Goal: Task Accomplishment & Management: Complete application form

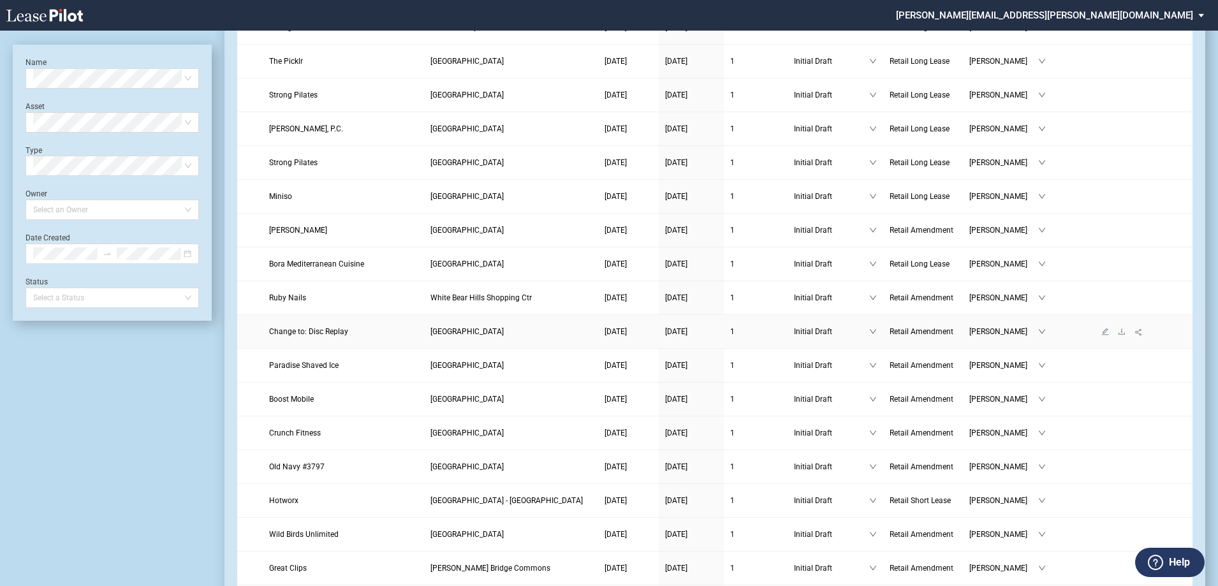
scroll to position [574, 0]
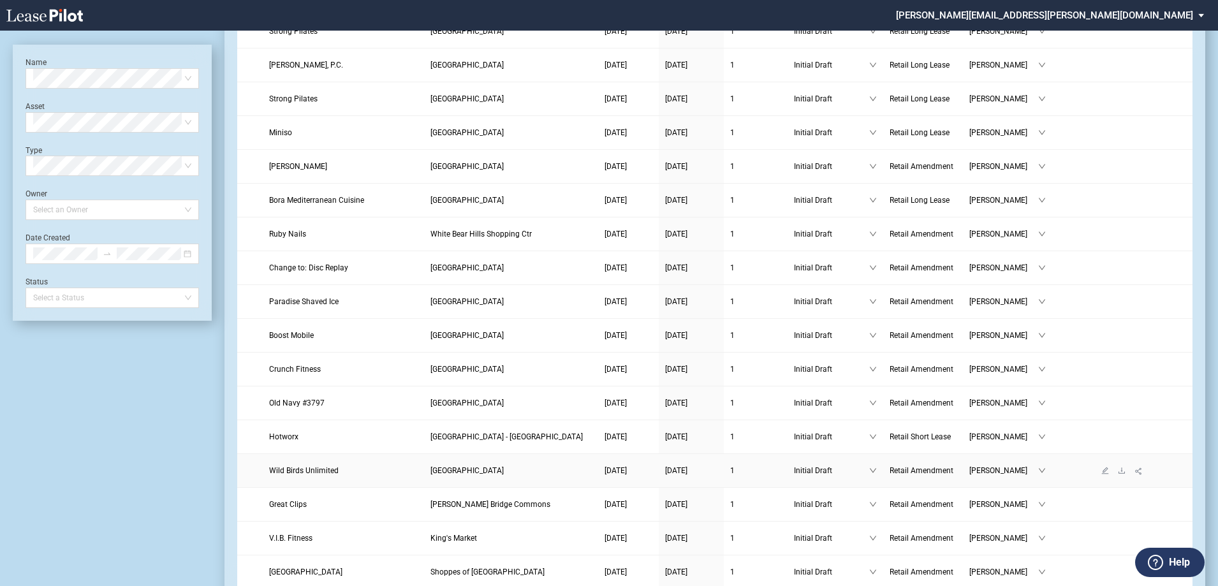
click at [305, 466] on span "Wild Birds Unlimited" at bounding box center [303, 470] width 69 height 9
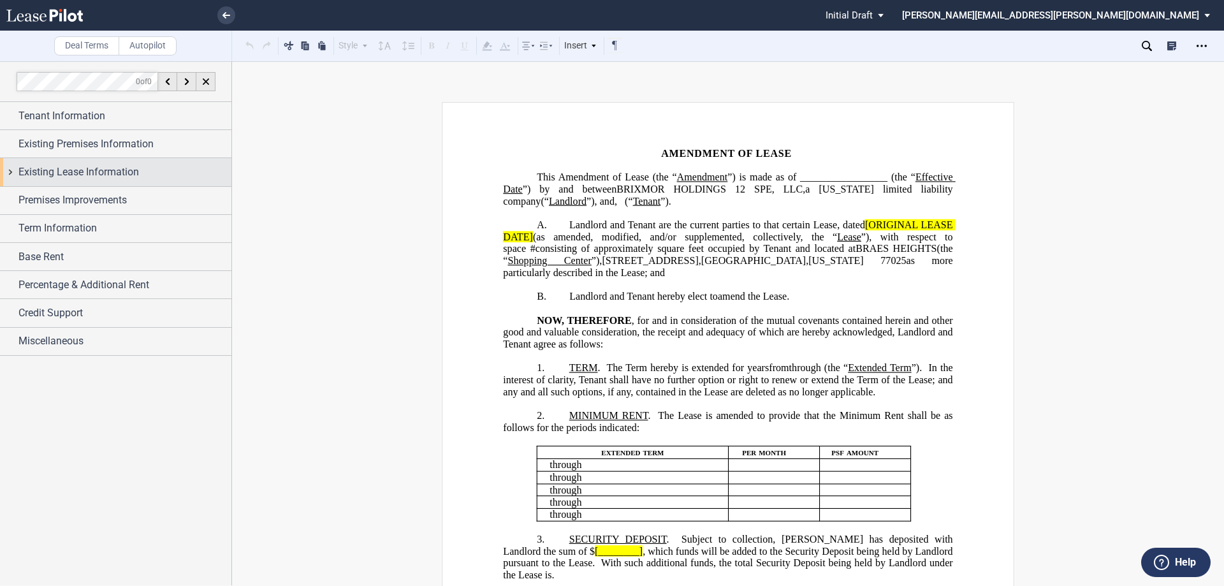
click at [98, 173] on span "Existing Lease Information" at bounding box center [78, 171] width 120 height 15
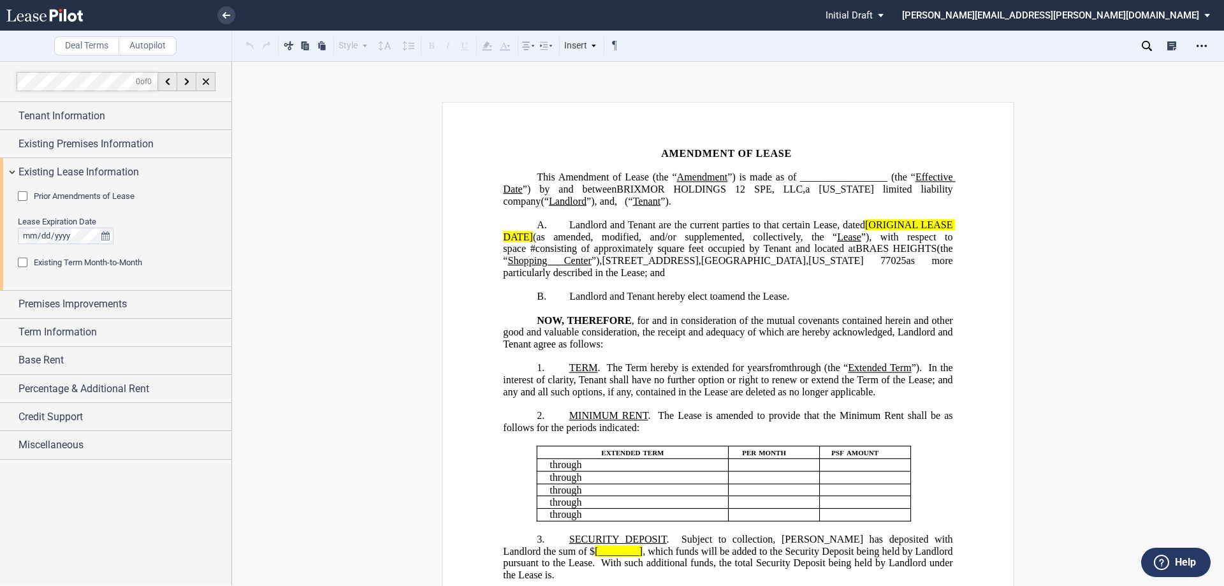
click at [62, 196] on span "Prior Amendments of Lease" at bounding box center [84, 196] width 101 height 10
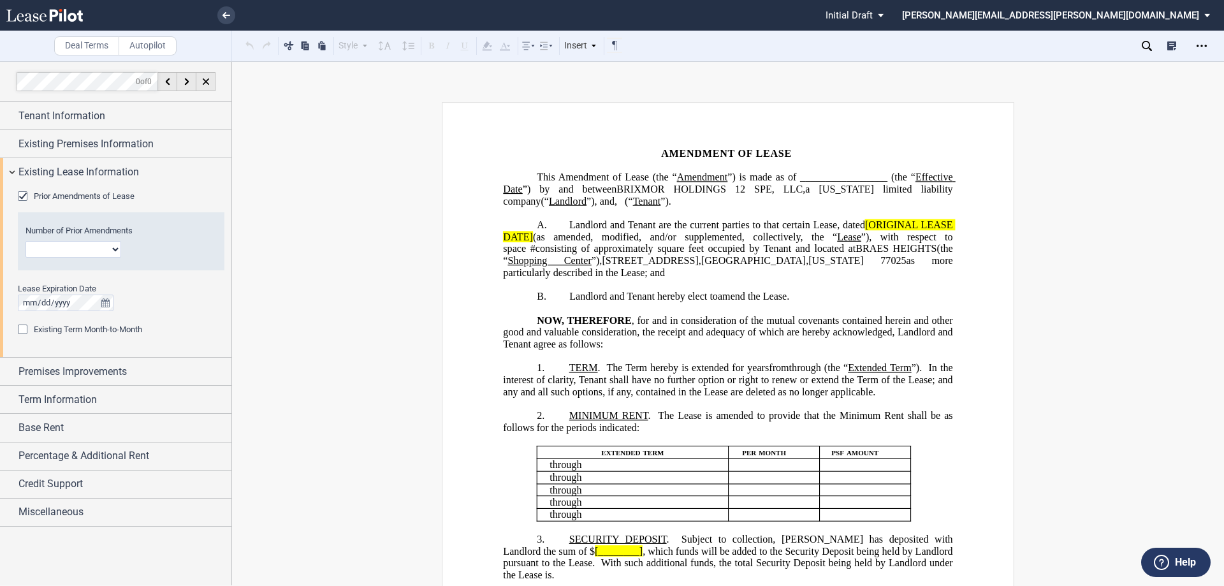
click at [66, 244] on select "1 2 3 4 5 6 7 8 9 10 11 12" at bounding box center [73, 249] width 96 height 17
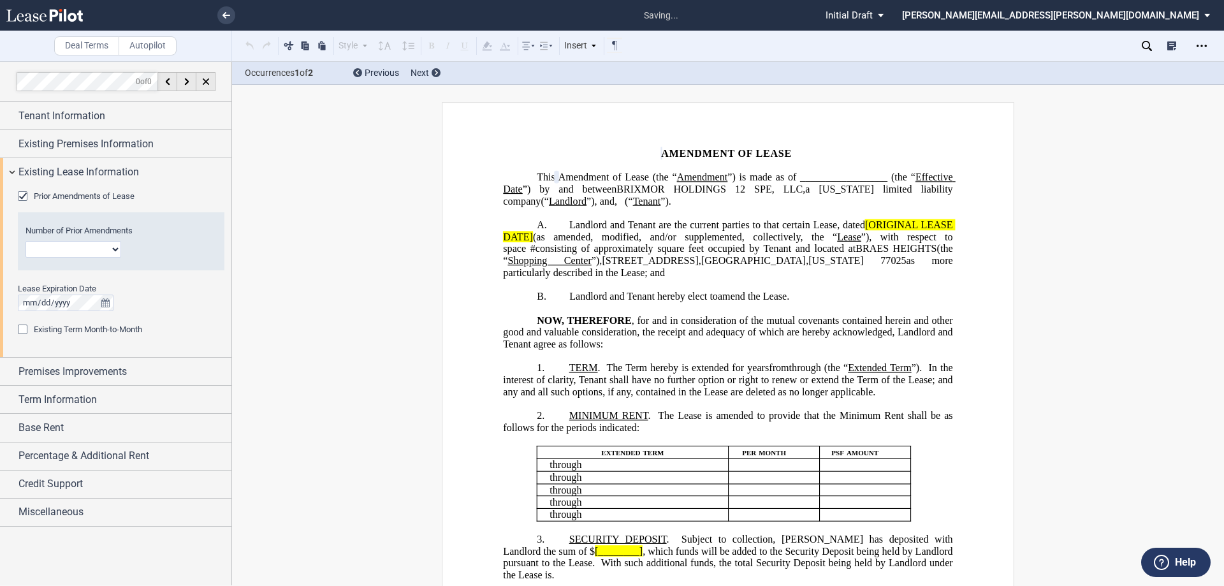
select select "number:1"
click at [25, 241] on select "1 2 3 4 5 6 7 8 9 10 11 12" at bounding box center [73, 249] width 96 height 17
click at [833, 231] on span "Landlord and Tenant are the current parties to that certain Lease, dated" at bounding box center [717, 224] width 296 height 11
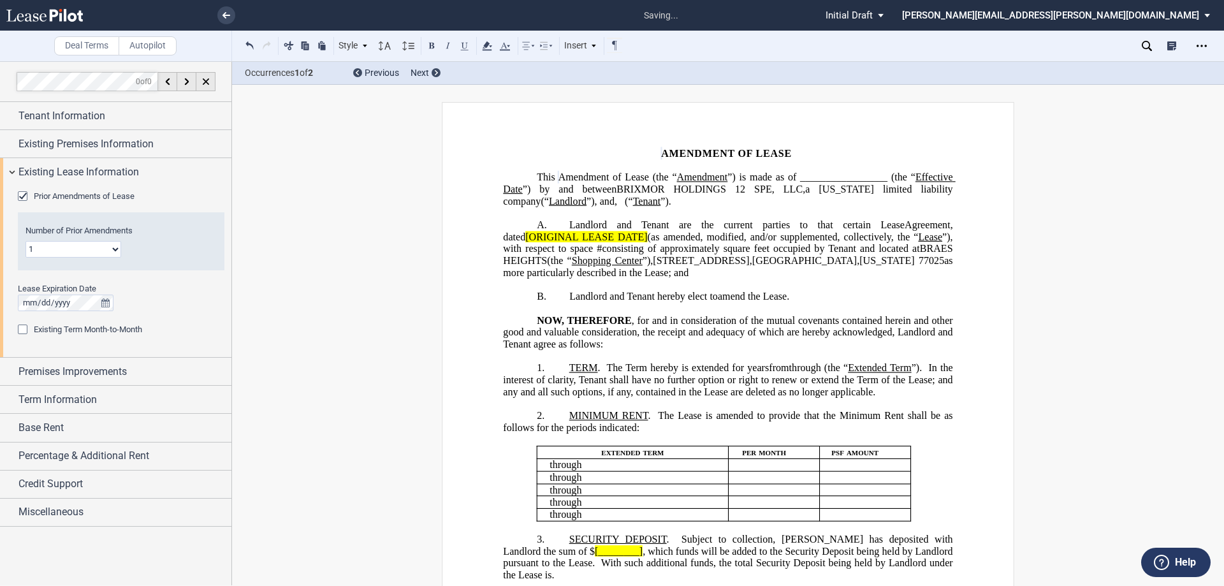
click at [879, 177] on span "”) is made as of _________________ (the “" at bounding box center [821, 176] width 188 height 11
click at [869, 236] on span "Landlord and Tenant are the current parties to that certain LeaseAgreement, dat…" at bounding box center [729, 230] width 452 height 23
click at [871, 175] on span "”) is made as of _________________ (the “" at bounding box center [821, 176] width 188 height 11
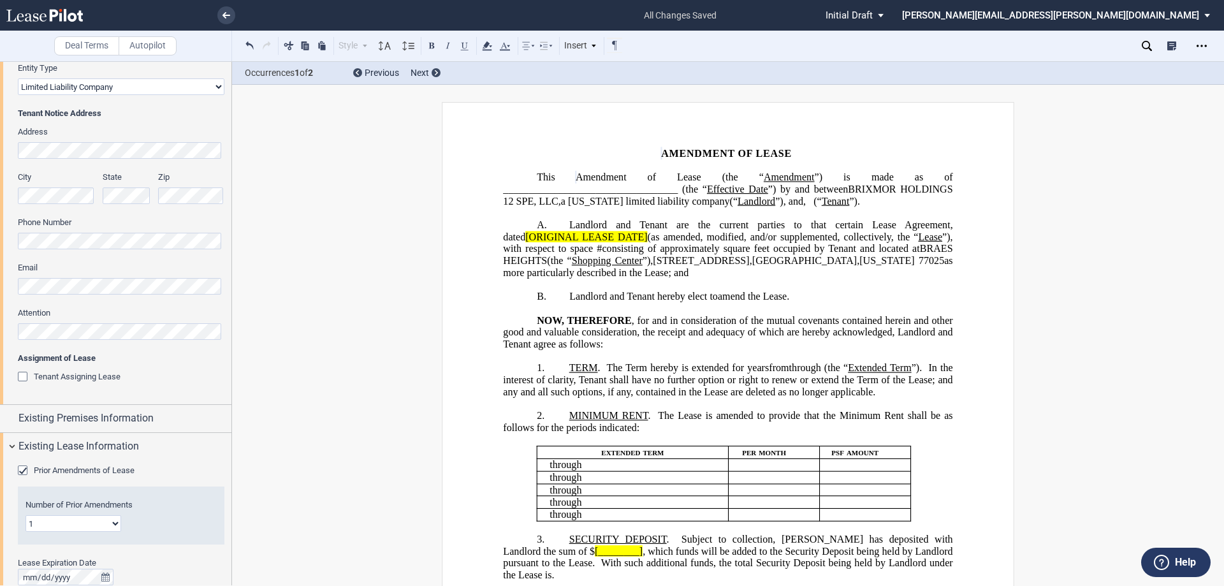
scroll to position [255, 0]
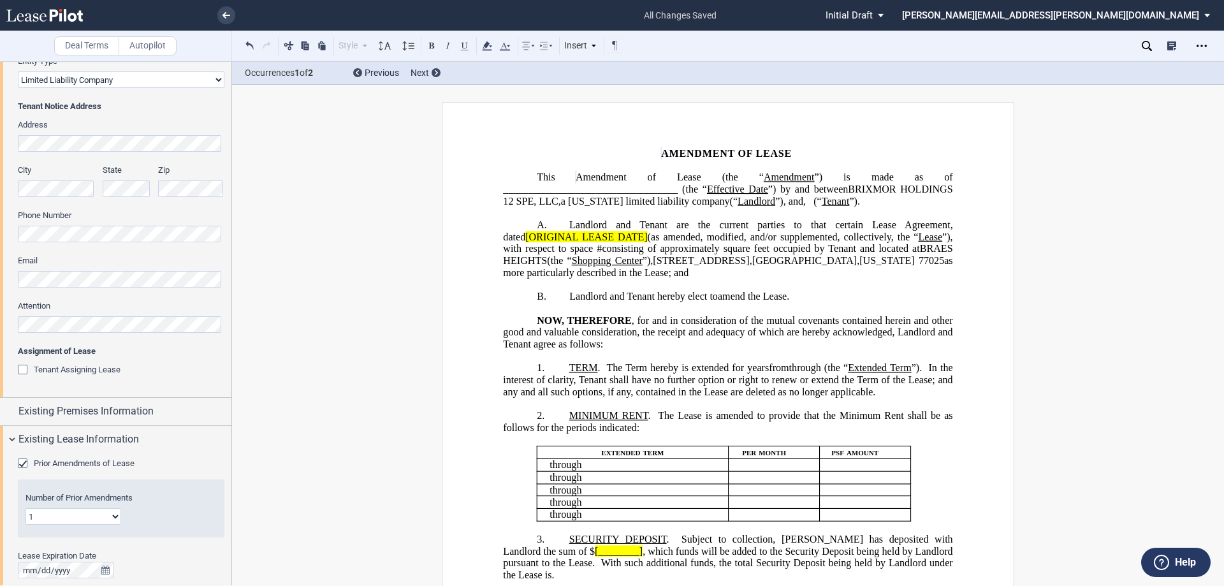
drag, startPoint x: 662, startPoint y: 213, endPoint x: 683, endPoint y: 218, distance: 21.0
click at [813, 207] on span "(“" at bounding box center [817, 200] width 8 height 11
click at [849, 207] on span "”)." at bounding box center [854, 200] width 11 height 11
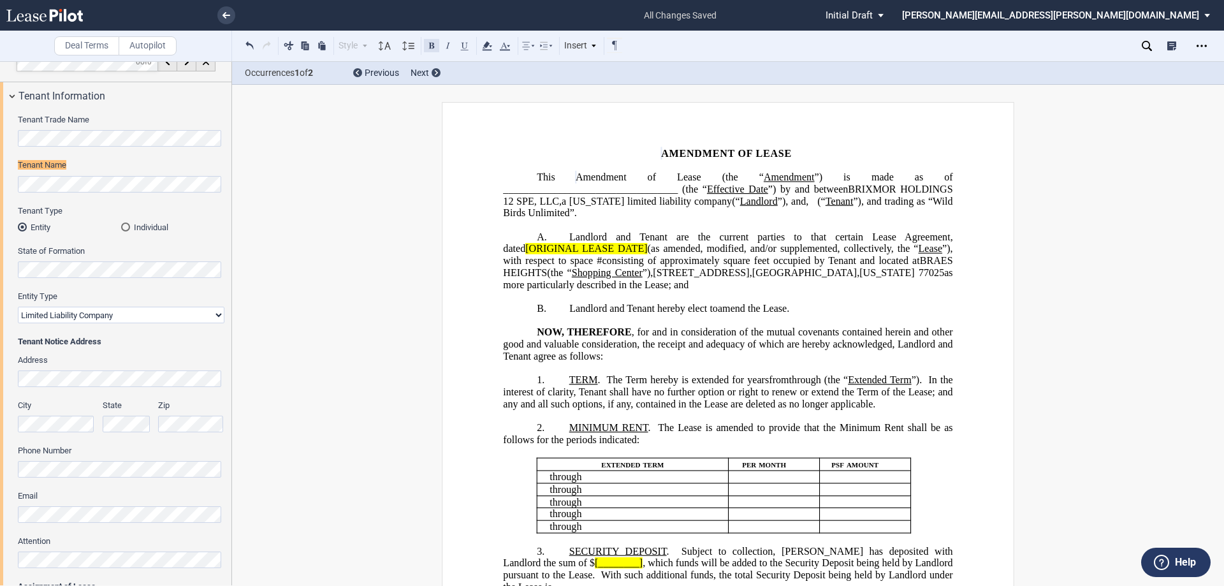
scroll to position [0, 0]
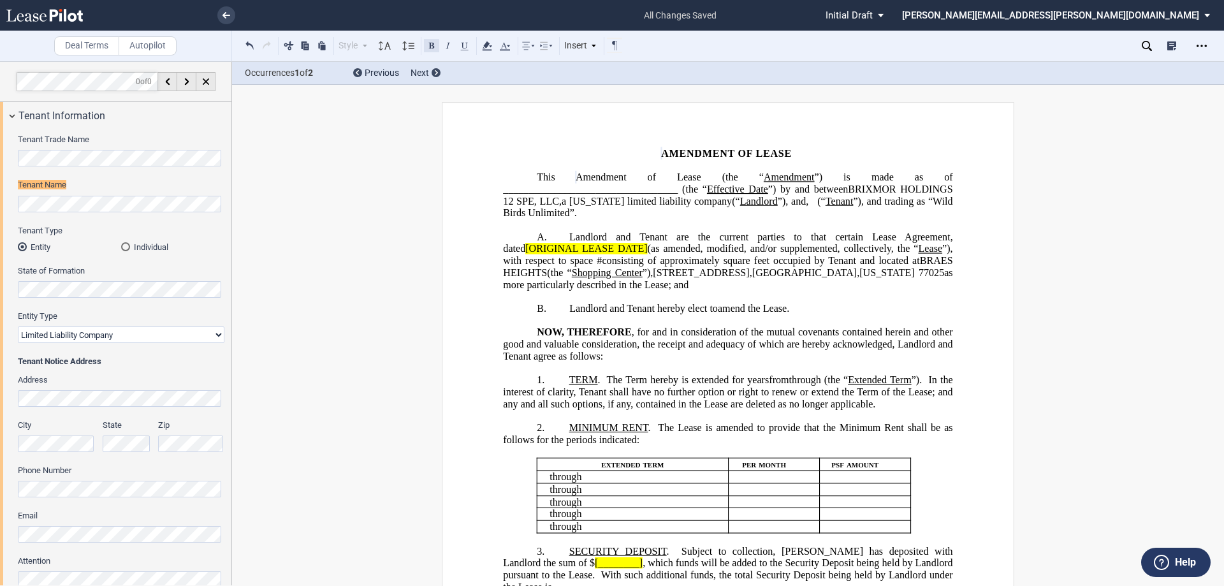
click at [428, 43] on button at bounding box center [431, 45] width 15 height 15
drag, startPoint x: 847, startPoint y: 186, endPoint x: 553, endPoint y: 197, distance: 294.1
click at [555, 200] on span "BRIXMOR HOLDINGS 12 SPE, LLC" at bounding box center [729, 195] width 452 height 23
click at [435, 45] on button at bounding box center [431, 45] width 15 height 15
click at [952, 235] on span "Landlord and Tenant are the current parties to that certain Lease Agreement, da…" at bounding box center [729, 242] width 452 height 23
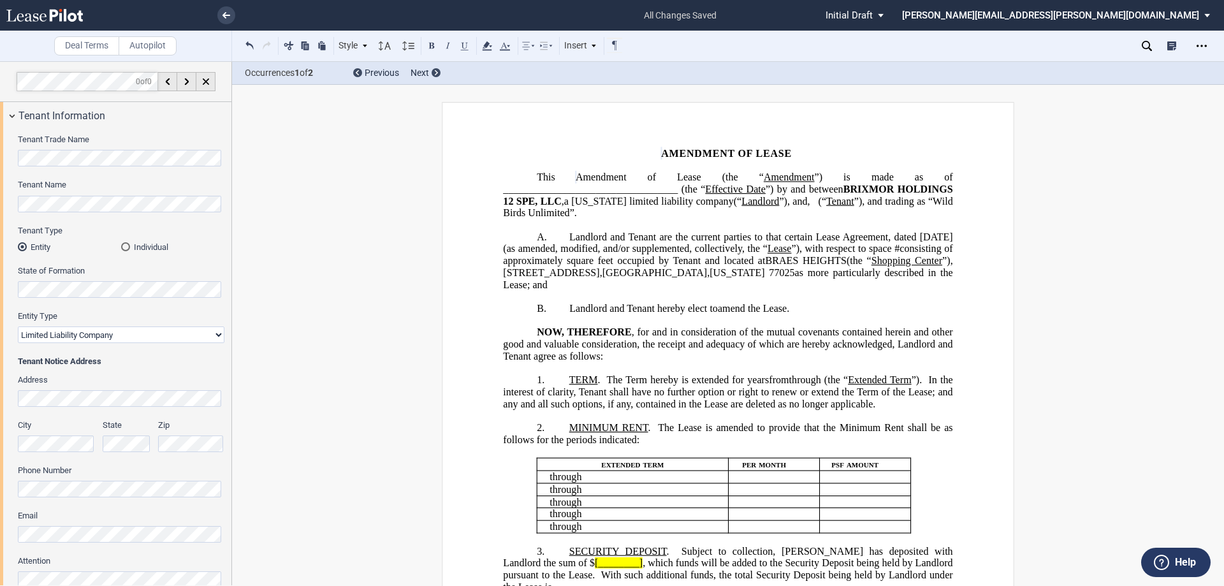
click at [667, 191] on span "”) is made as of __________________________________ (the “" at bounding box center [729, 182] width 452 height 23
drag, startPoint x: 548, startPoint y: 284, endPoint x: 513, endPoint y: 263, distance: 41.8
click at [547, 283] on span "as more particularly described in the Lease; and" at bounding box center [729, 278] width 452 height 23
drag, startPoint x: 500, startPoint y: 259, endPoint x: 555, endPoint y: 260, distance: 54.8
click at [555, 260] on span "Landlord and Tenant are the current parties to that certain Lease Agreement, da…" at bounding box center [729, 260] width 452 height 59
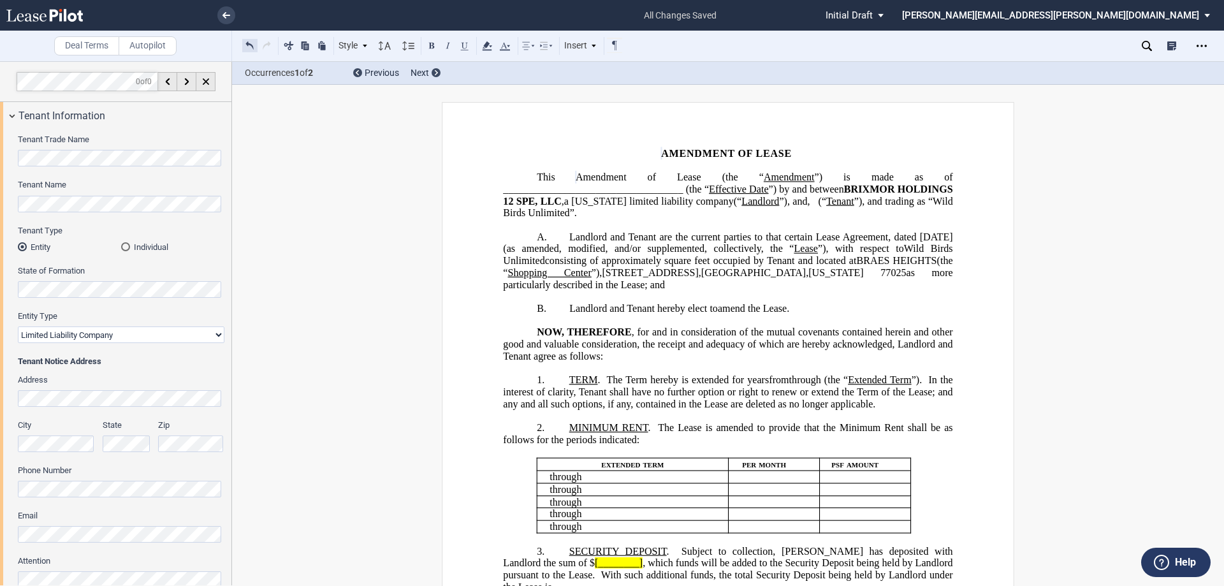
click at [248, 44] on button at bounding box center [249, 45] width 15 height 15
click at [757, 259] on span "square feet occupied by Tenant and located at" at bounding box center [673, 260] width 191 height 11
click at [773, 259] on span "Demised Premises or Premises“)" at bounding box center [703, 260] width 140 height 11
click at [775, 258] on span "Demised Premises or “Premises“)" at bounding box center [703, 260] width 143 height 11
drag, startPoint x: 887, startPoint y: 261, endPoint x: 850, endPoint y: 259, distance: 37.0
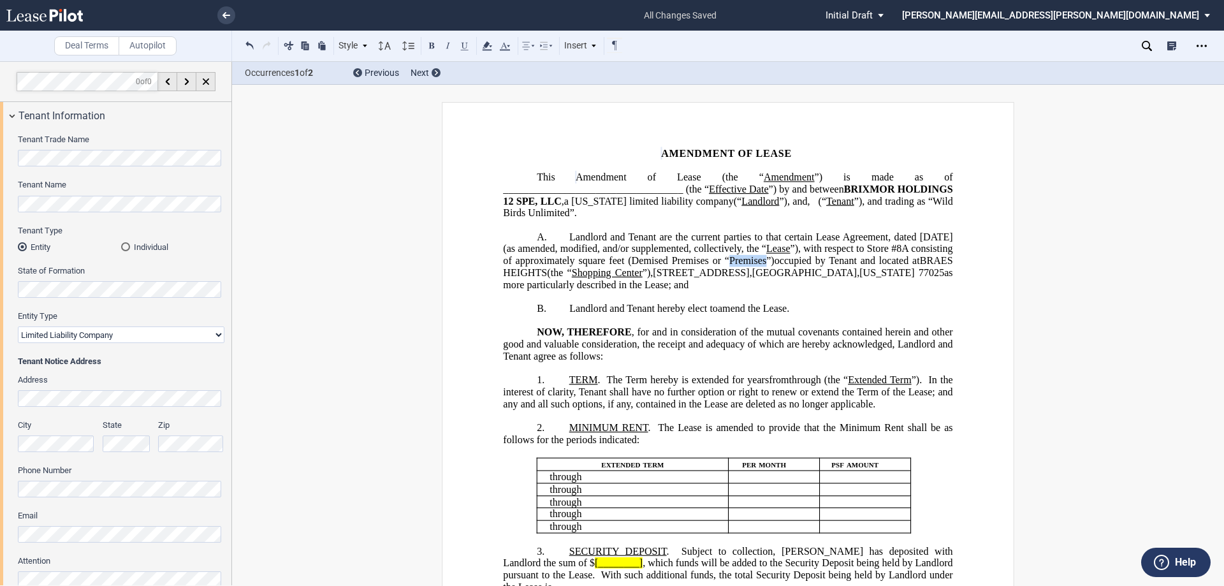
click at [775, 259] on span "Demised Premises or “Premises”)" at bounding box center [703, 260] width 143 height 11
click at [461, 45] on button at bounding box center [464, 45] width 15 height 15
click at [775, 258] on span "Demised Premises or “ Premises ”)" at bounding box center [703, 260] width 143 height 11
click at [748, 255] on span "Demised Premises” or “ Premises ”)" at bounding box center [703, 260] width 147 height 11
drag, startPoint x: 750, startPoint y: 259, endPoint x: 826, endPoint y: 258, distance: 75.9
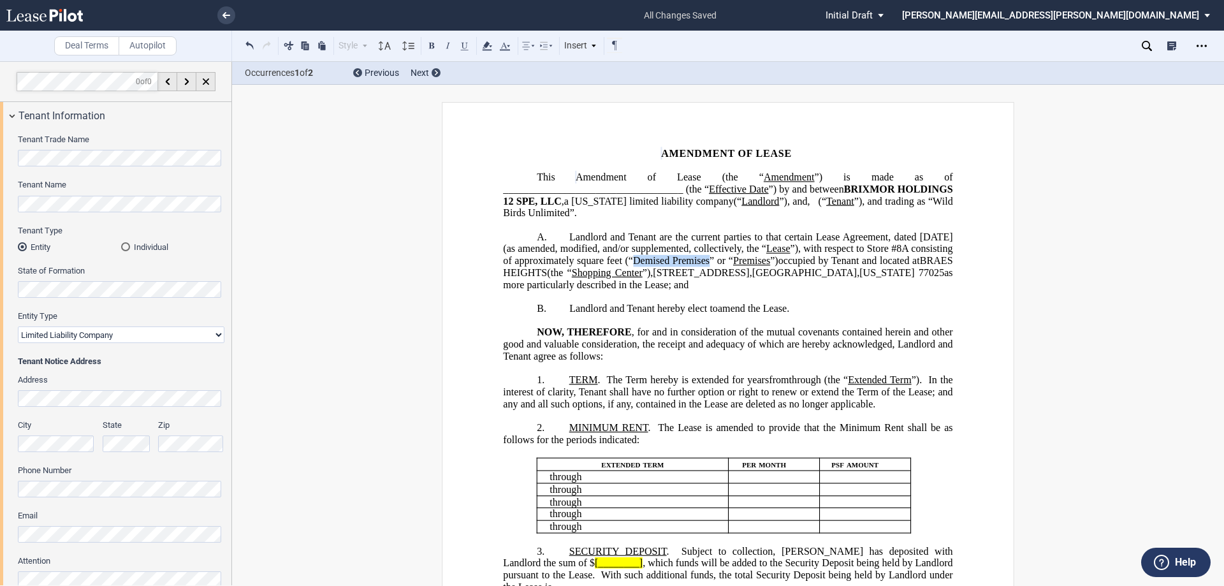
click at [778, 258] on span "Demised Premises” or “ Premises ”)" at bounding box center [705, 260] width 145 height 11
click at [462, 41] on button at bounding box center [464, 45] width 15 height 15
drag, startPoint x: 572, startPoint y: 256, endPoint x: 646, endPoint y: 239, distance: 75.8
click at [646, 239] on span "Landlord and Tenant are the current parties to that certain Lease Agreement, da…" at bounding box center [761, 236] width 384 height 11
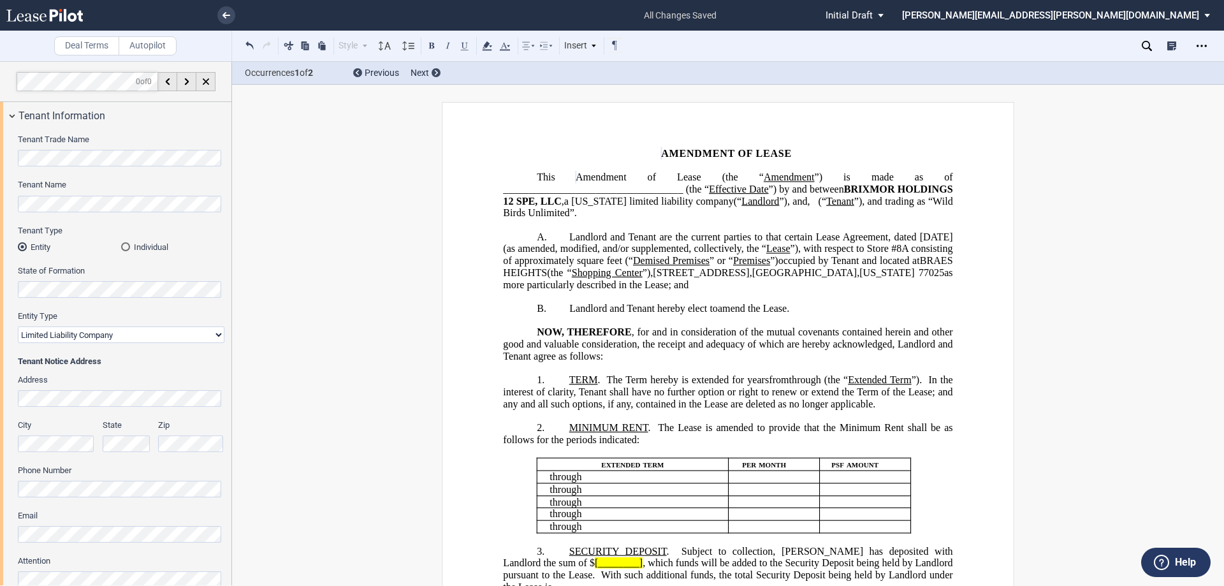
click at [639, 257] on span "consisting of approximately" at bounding box center [729, 254] width 452 height 23
click at [598, 268] on span "BRAES HEIGHTS" at bounding box center [729, 266] width 452 height 23
click at [746, 272] on span "”)," at bounding box center [741, 272] width 11 height 11
drag, startPoint x: 779, startPoint y: 273, endPoint x: 807, endPoint y: 273, distance: 28.0
click at [807, 273] on span "” or “Center”)," at bounding box center [801, 272] width 103 height 11
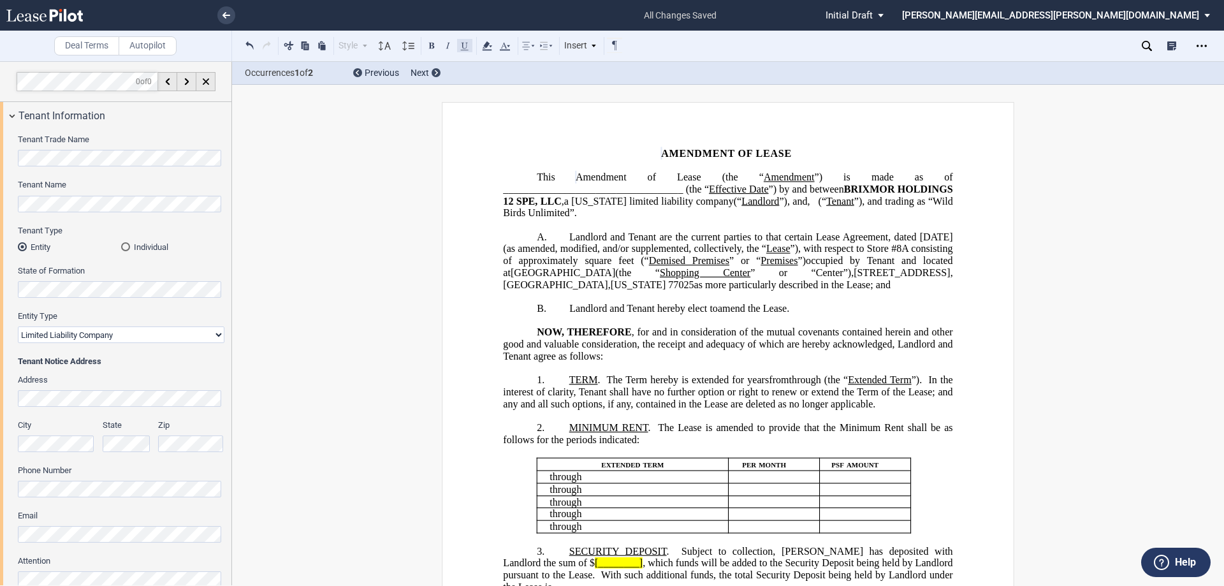
click at [465, 41] on button at bounding box center [464, 45] width 15 height 15
click at [564, 306] on p "B. Landlord and Tenant hereby elect to revive and amend the Lease." at bounding box center [727, 309] width 449 height 12
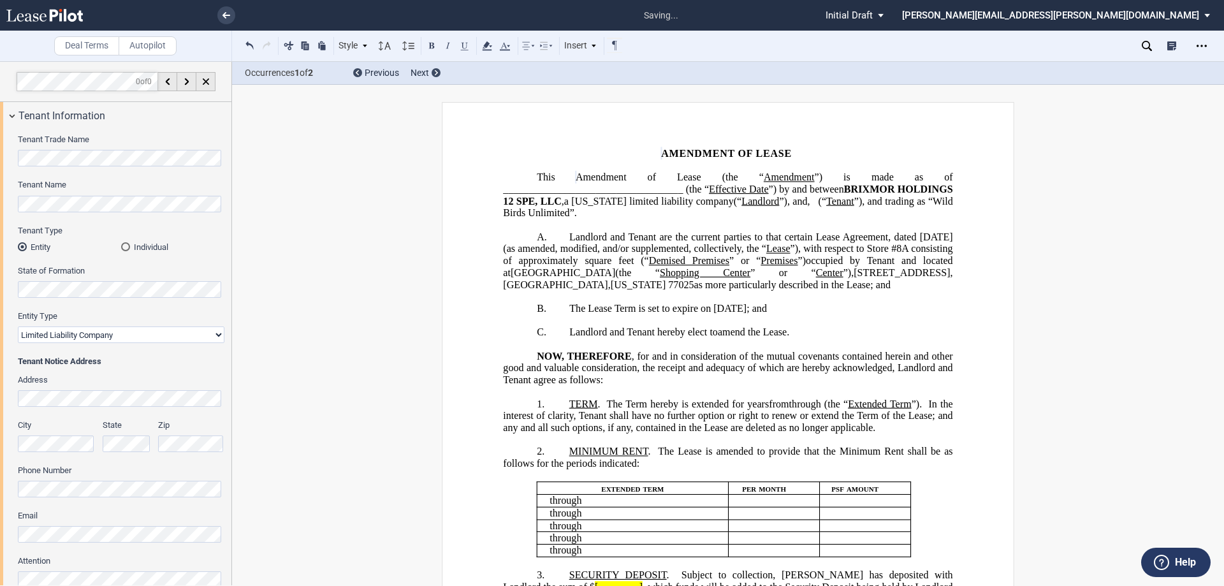
click at [564, 399] on p "1. TERM . The Term hereby is extended for [_______] years ﻿ ﻿ ﻿ ﻿ year s ﻿ ﻿ mo…" at bounding box center [727, 416] width 449 height 36
click at [711, 401] on span "The Lease Term hereby is extended for" at bounding box center [726, 403] width 166 height 11
drag, startPoint x: 615, startPoint y: 413, endPoint x: 709, endPoint y: 416, distance: 95.0
click at [709, 416] on span "(the “ Extended Term ”). In the interest of clarity, Tenant shall have no furth…" at bounding box center [729, 415] width 452 height 35
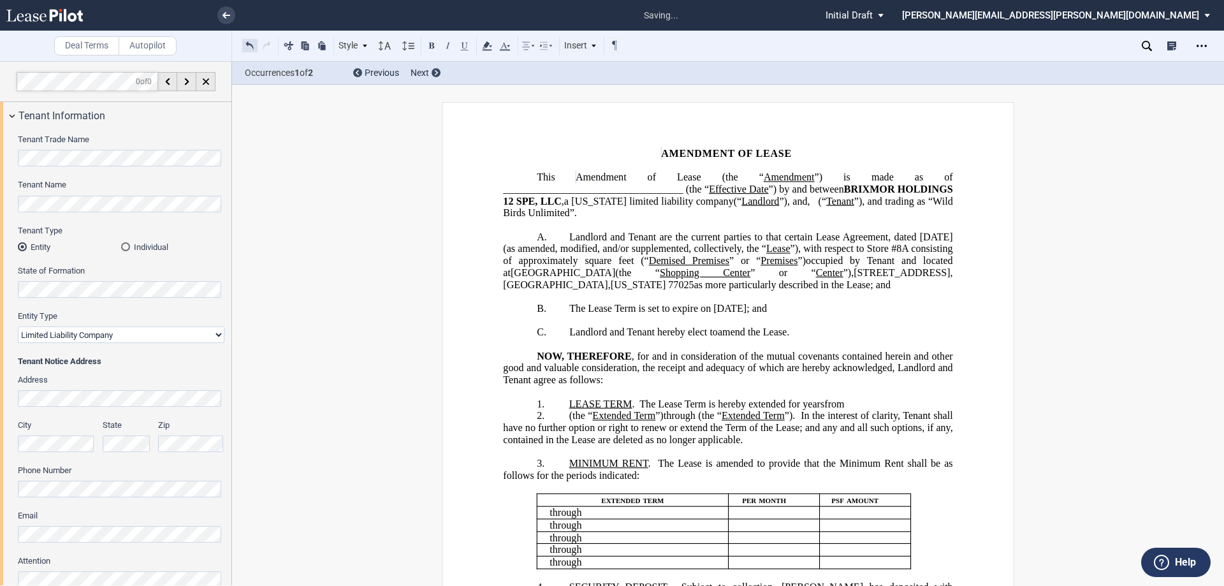
click at [251, 41] on button at bounding box center [249, 45] width 15 height 15
click at [533, 417] on span "”)" at bounding box center [529, 415] width 8 height 11
click at [926, 414] on span "In the interest of clarity, Tenant shall have no further option or right to ren…" at bounding box center [729, 427] width 452 height 35
click at [619, 460] on span "MINIMUM RENT" at bounding box center [608, 463] width 79 height 11
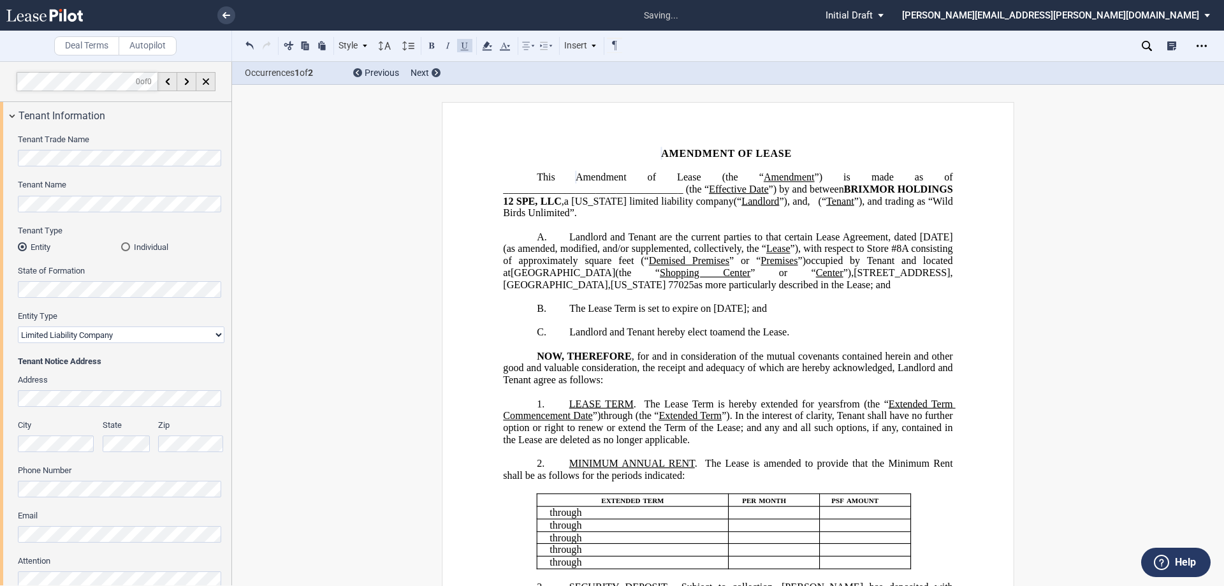
click at [931, 463] on span "The Lease is amended to provide that the Minimum Rent shall be as follows for t…" at bounding box center [729, 469] width 452 height 23
click at [69, 110] on span "Tenant Information" at bounding box center [61, 115] width 87 height 15
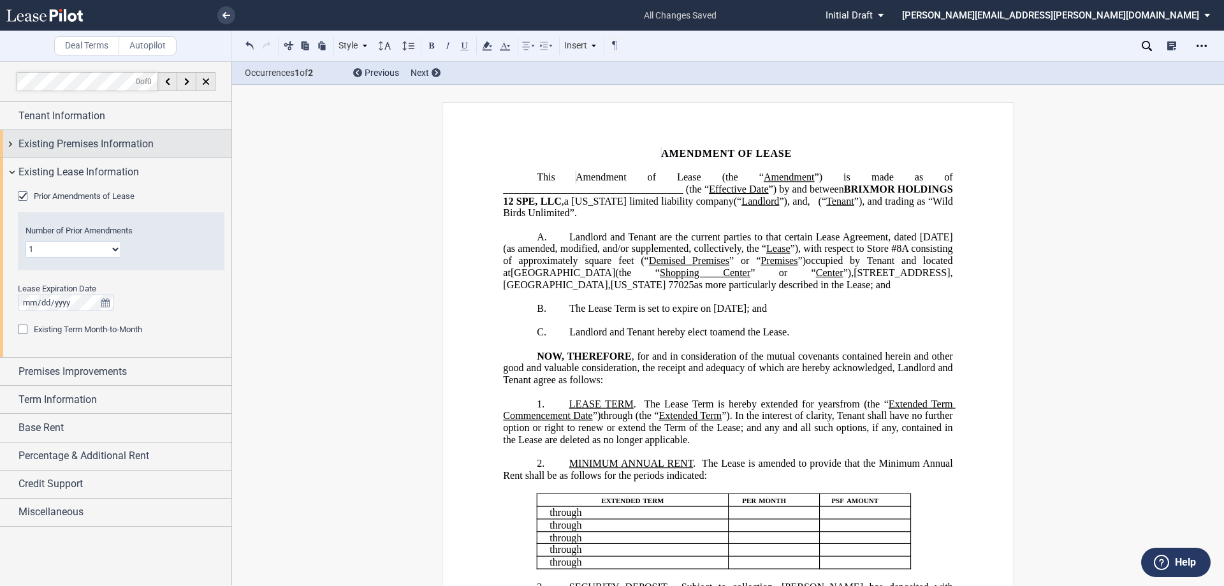
click at [54, 138] on span "Existing Premises Information" at bounding box center [85, 143] width 135 height 15
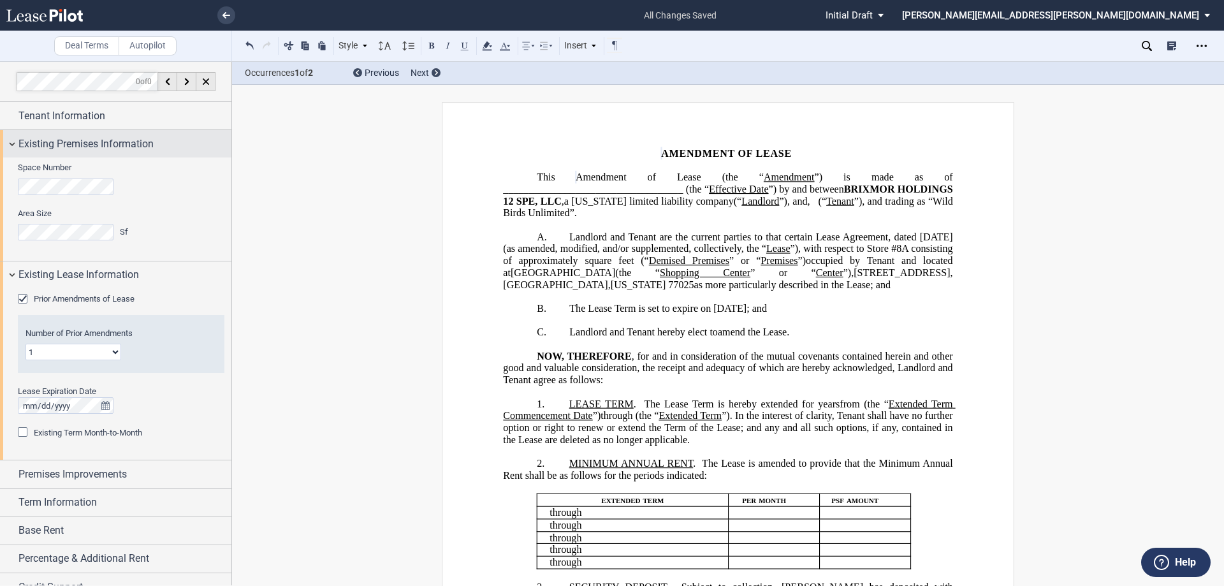
click at [54, 138] on span "Existing Premises Information" at bounding box center [85, 143] width 135 height 15
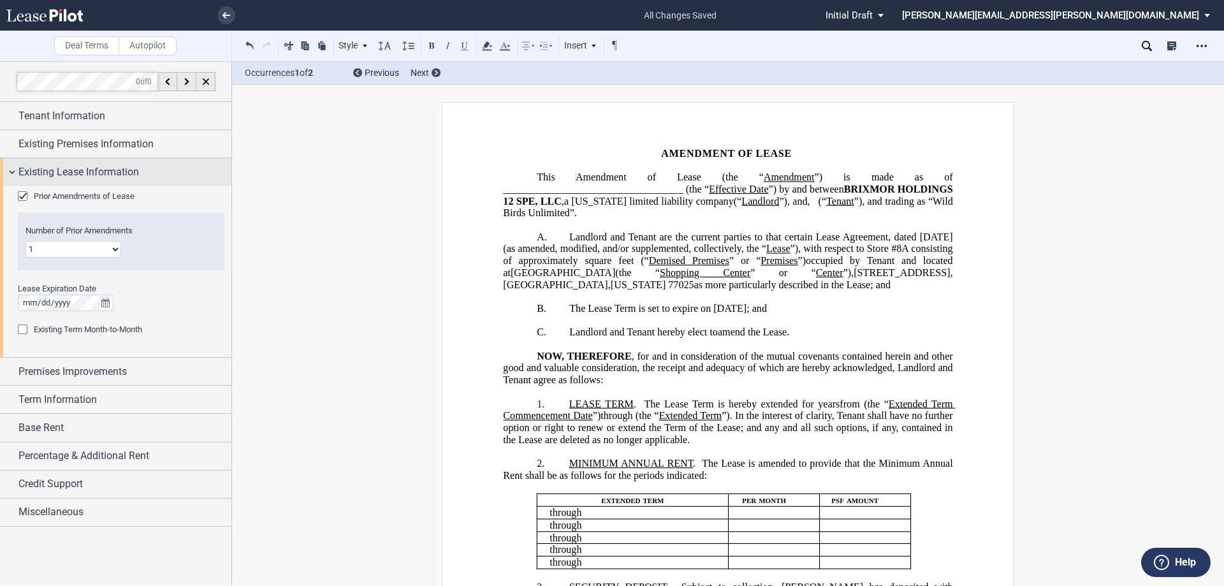
click at [61, 169] on span "Existing Lease Information" at bounding box center [78, 171] width 120 height 15
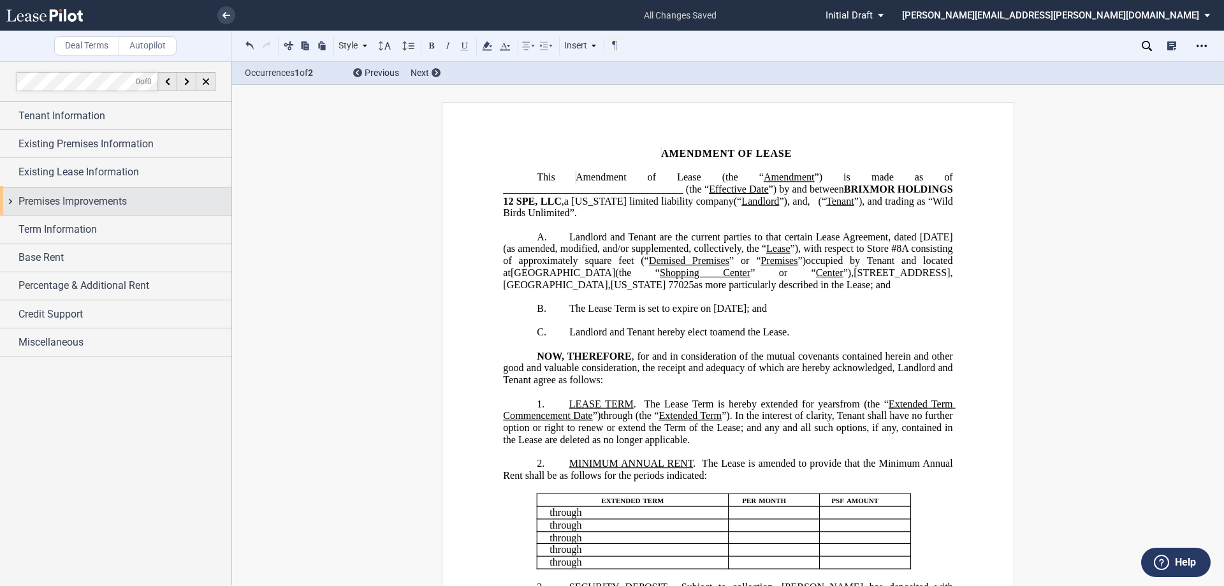
click at [61, 195] on span "Premises Improvements" at bounding box center [72, 201] width 108 height 15
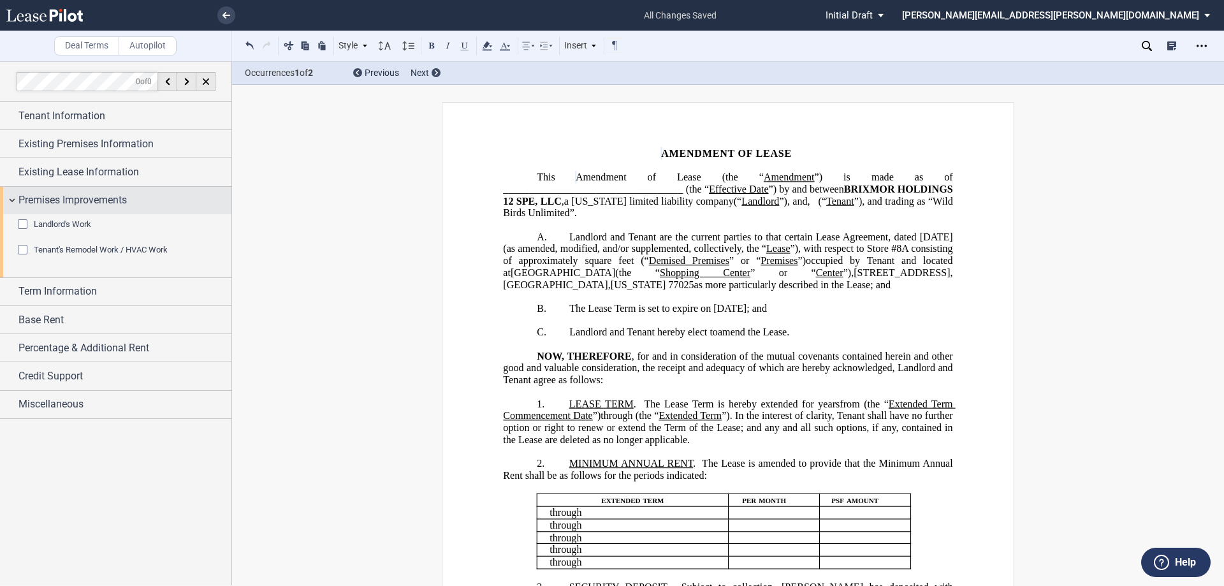
click at [82, 196] on span "Premises Improvements" at bounding box center [72, 200] width 108 height 15
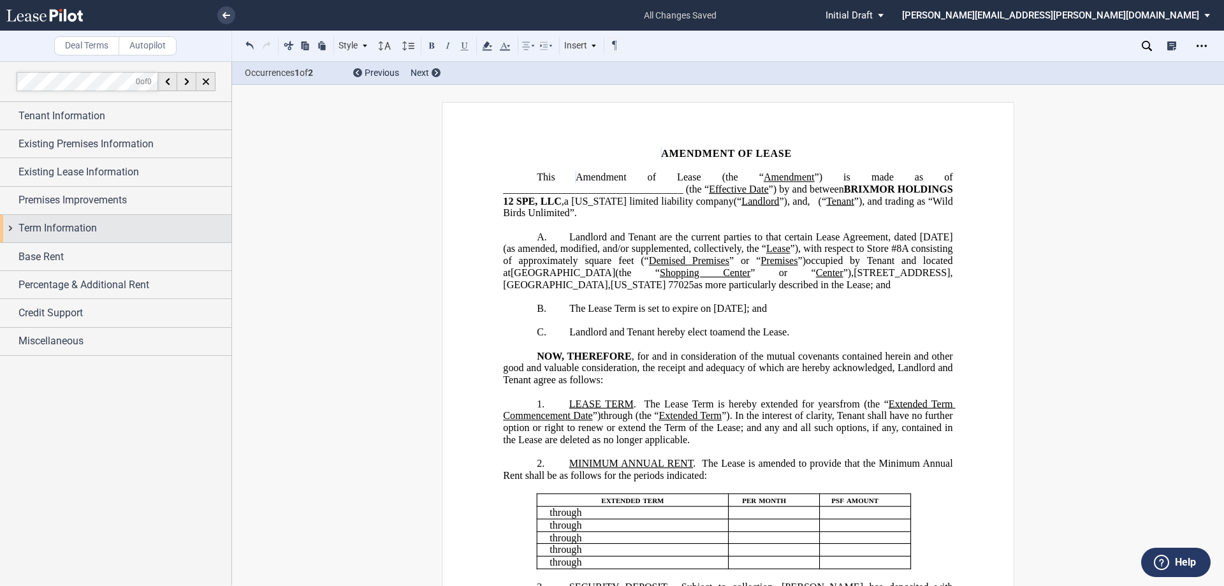
click at [71, 227] on span "Term Information" at bounding box center [57, 228] width 78 height 15
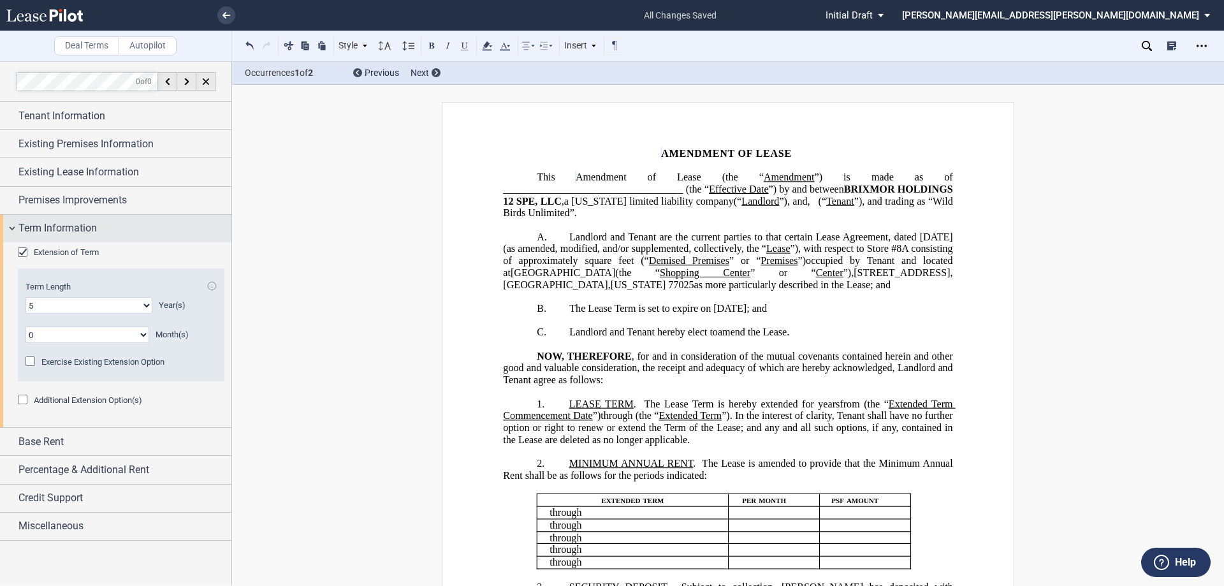
click at [43, 225] on span "Term Information" at bounding box center [57, 228] width 78 height 15
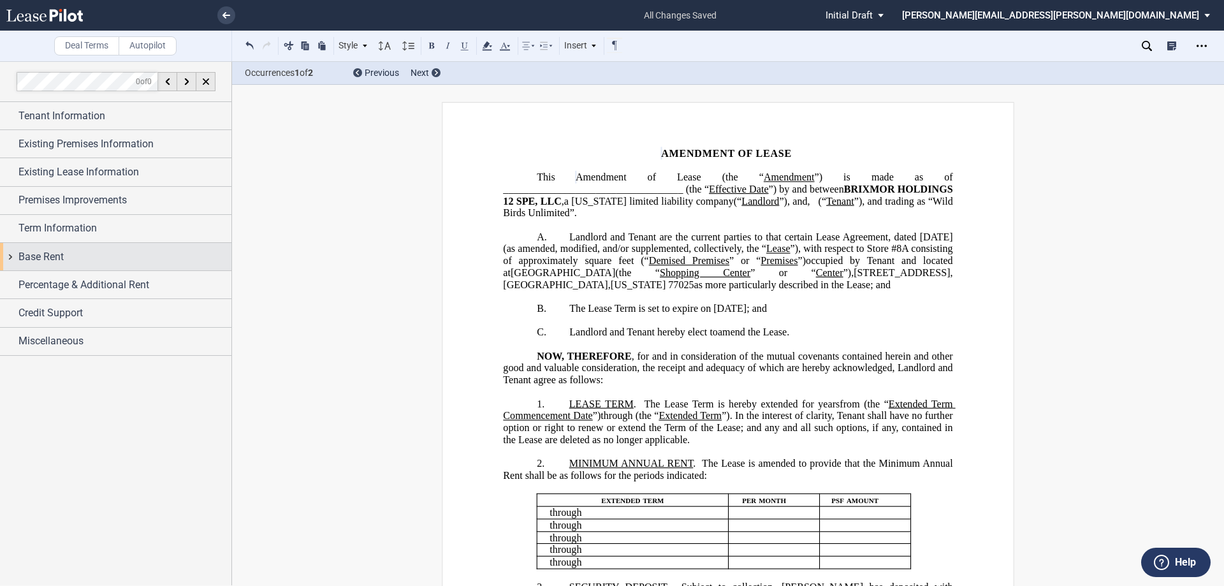
click at [49, 258] on span "Base Rent" at bounding box center [40, 256] width 45 height 15
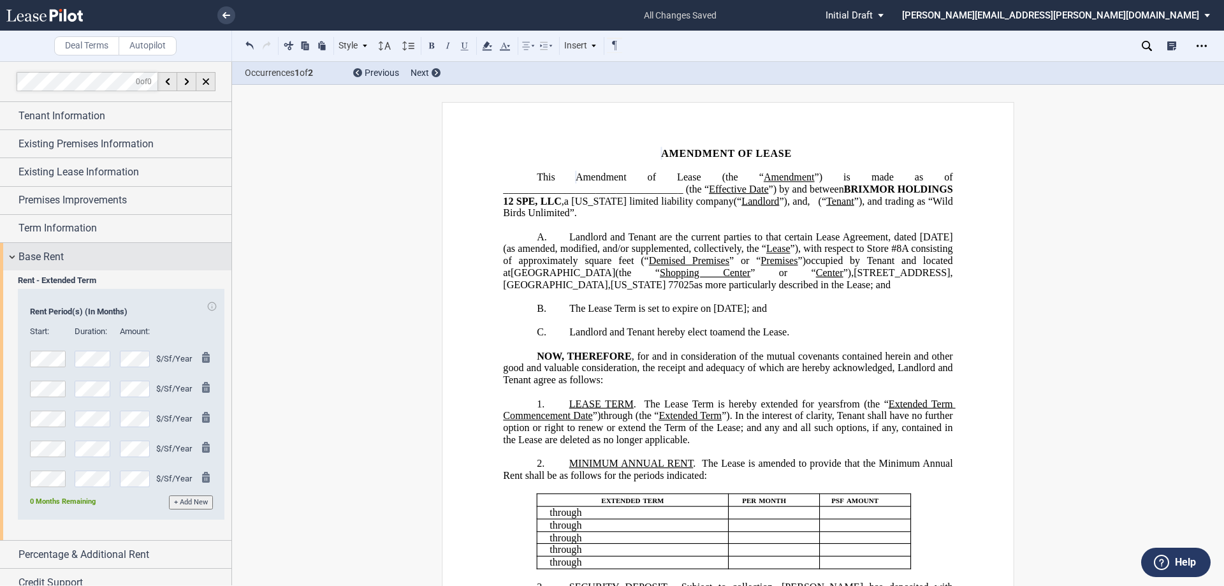
click at [49, 258] on span "Base Rent" at bounding box center [40, 256] width 45 height 15
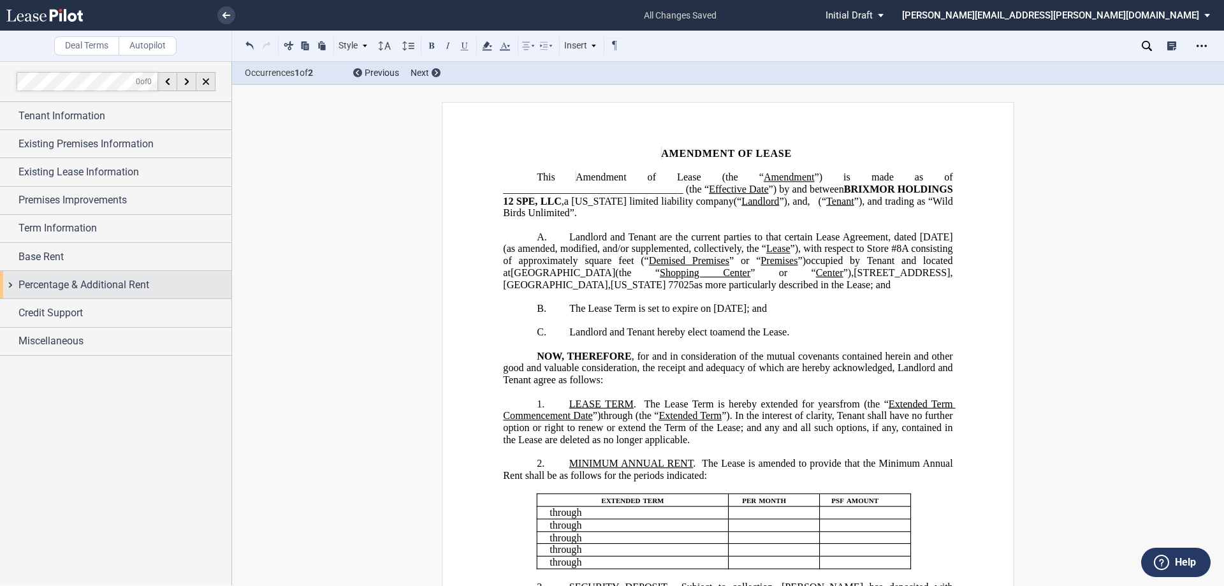
click at [96, 281] on span "Percentage & Additional Rent" at bounding box center [83, 284] width 131 height 15
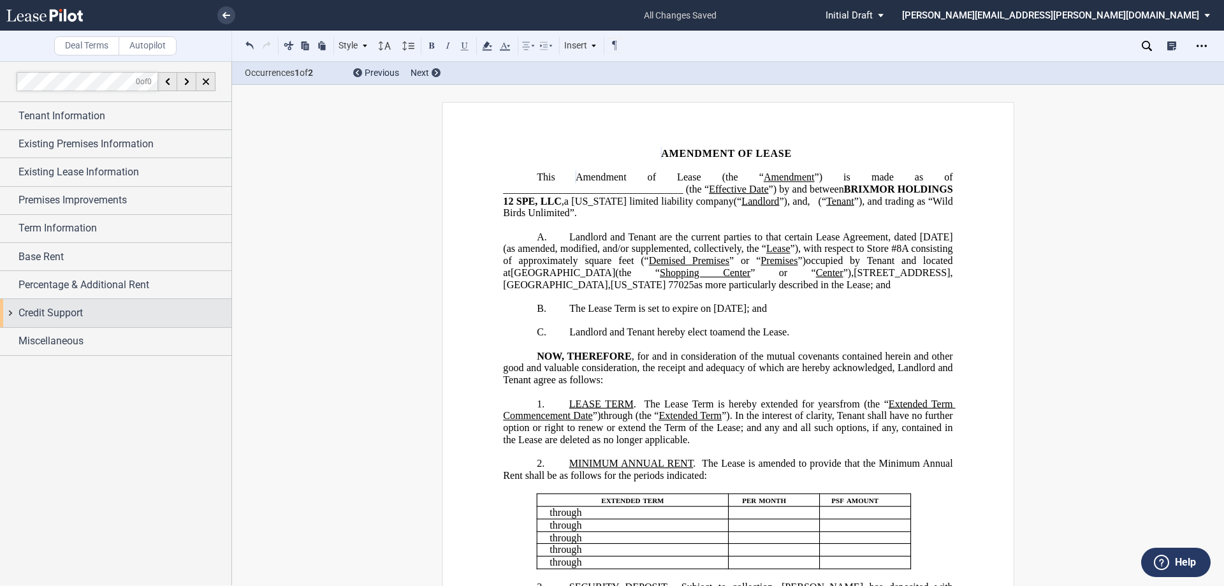
click at [60, 310] on span "Credit Support" at bounding box center [50, 312] width 64 height 15
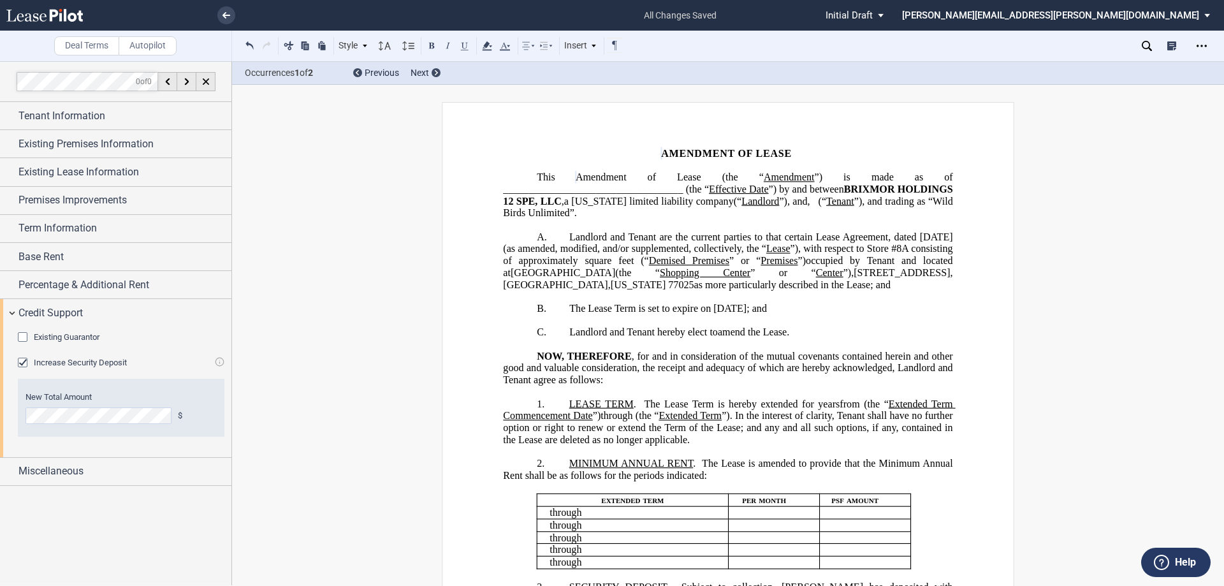
click at [64, 361] on span "Increase Security Deposit" at bounding box center [80, 363] width 93 height 10
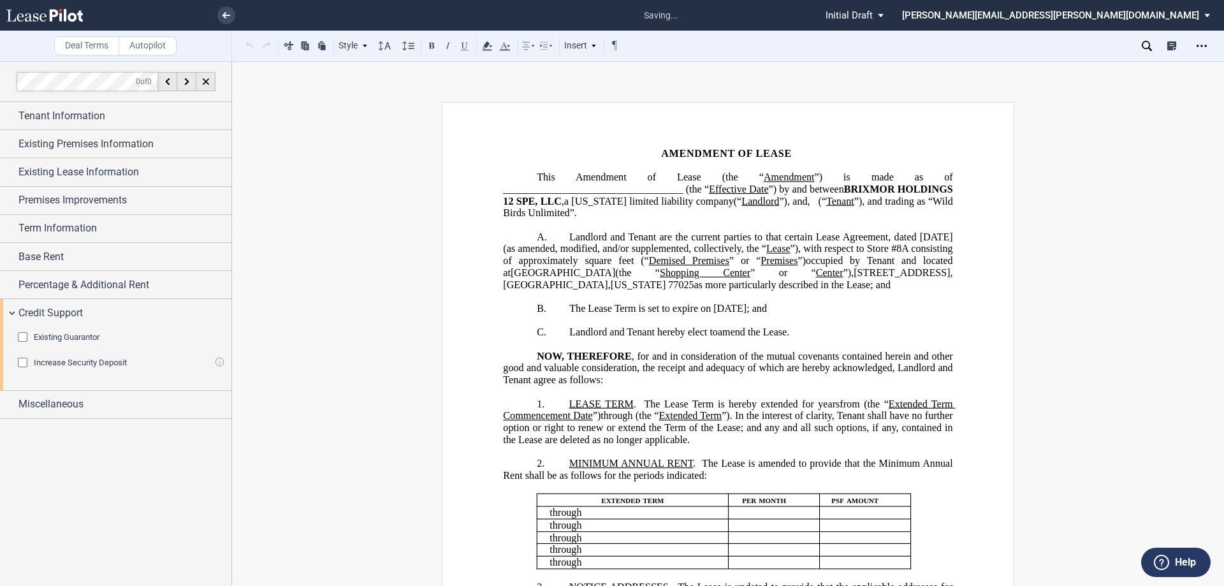
click at [47, 335] on span "Existing Guarantor" at bounding box center [67, 337] width 66 height 10
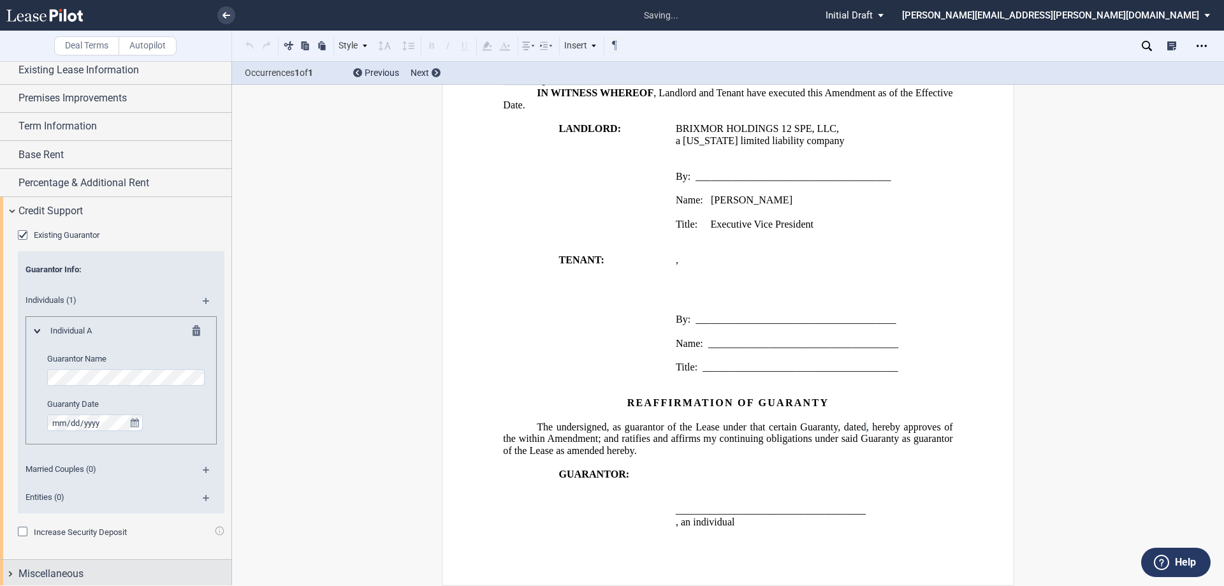
scroll to position [105, 0]
click at [622, 426] on span "The undersigned, as guarantor of the Lease under that certain Guaranty, dated" at bounding box center [702, 426] width 330 height 11
click at [794, 425] on span "The undersigned, as Guarantor of the Lease under that certain Guaranty, dated" at bounding box center [702, 426] width 330 height 11
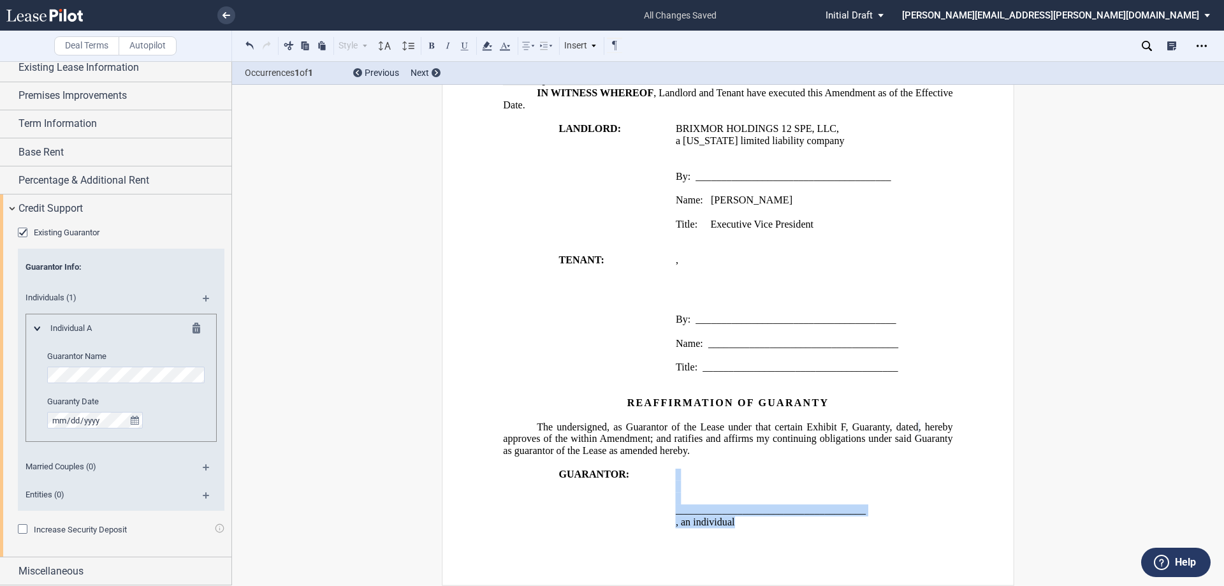
drag, startPoint x: 862, startPoint y: 525, endPoint x: 651, endPoint y: 513, distance: 211.9
click at [651, 513] on tr "GUARANTOR: _____________________________________ ﻿ ﻿ , an individual" at bounding box center [730, 504] width 455 height 71
click at [873, 539] on p at bounding box center [815, 534] width 278 height 12
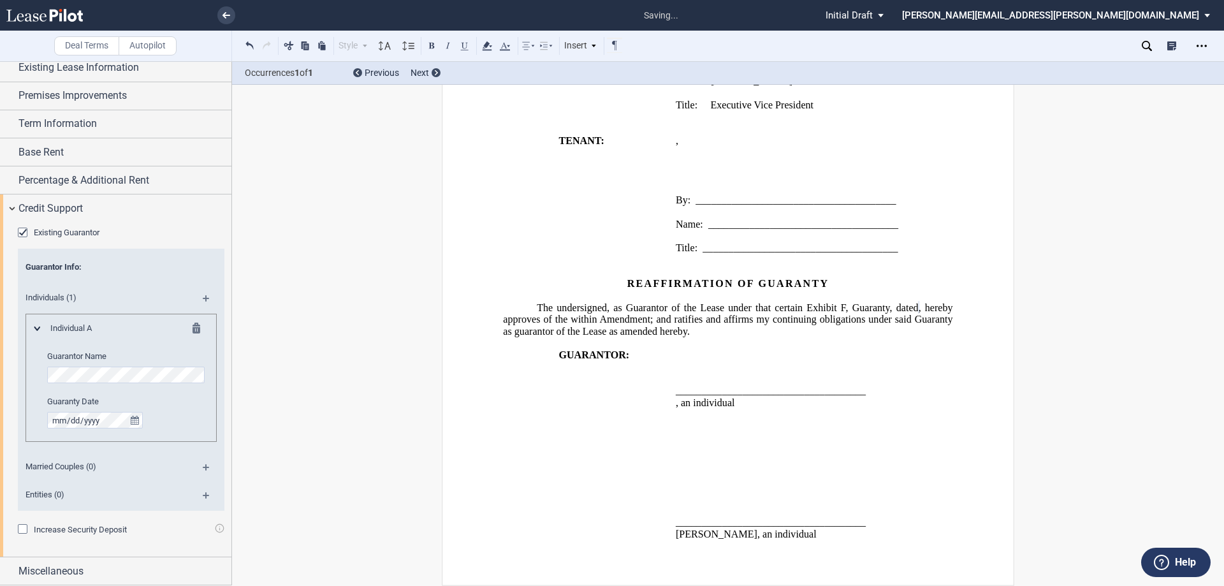
scroll to position [1413, 0]
click at [706, 509] on p at bounding box center [815, 510] width 278 height 12
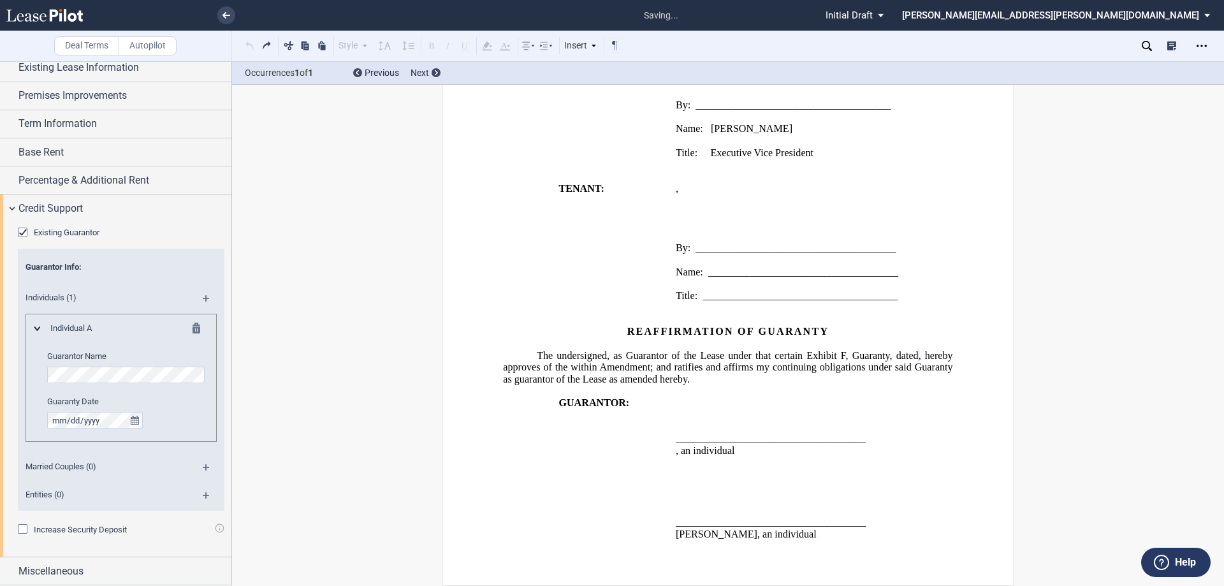
scroll to position [1270, 0]
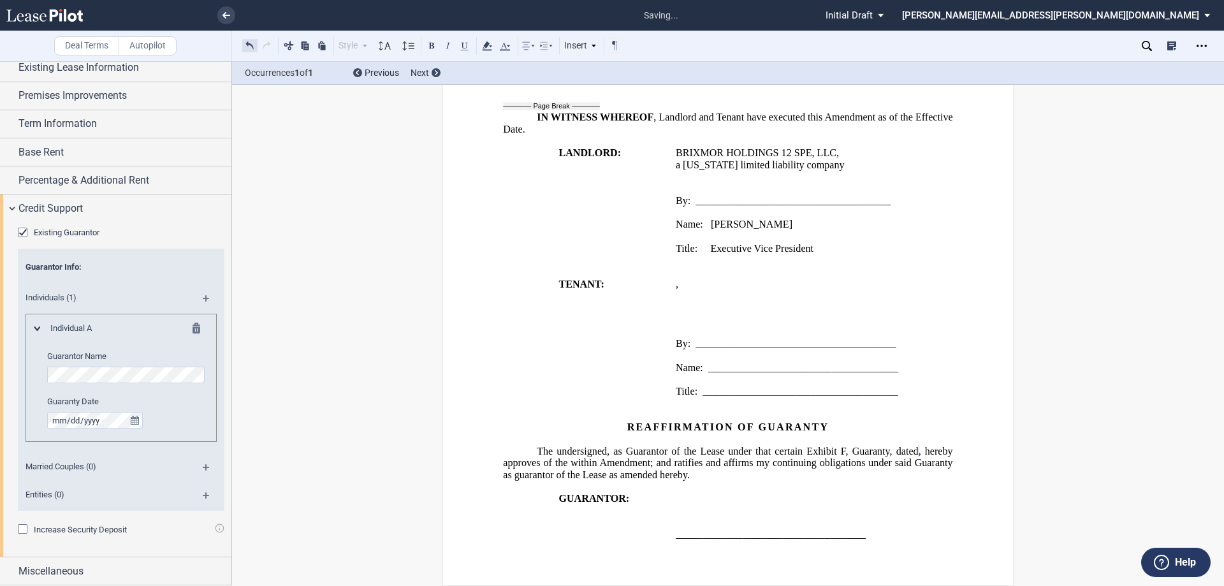
click at [249, 40] on button at bounding box center [249, 45] width 15 height 15
click at [698, 513] on p at bounding box center [815, 511] width 278 height 12
click at [258, 47] on div "Style Normal 8pt 9pt 10pt 10.5pt 11pt 12pt 14pt 16pt Normal 1 1.15 1.5 2 3 No C…" at bounding box center [432, 46] width 381 height 17
click at [247, 43] on button at bounding box center [249, 45] width 15 height 15
click at [247, 43] on div "Style Normal 8pt 9pt 10pt 10.5pt 11pt 12pt 14pt 16pt Normal 1 1.15 1.5 2 3 No C…" at bounding box center [432, 46] width 381 height 17
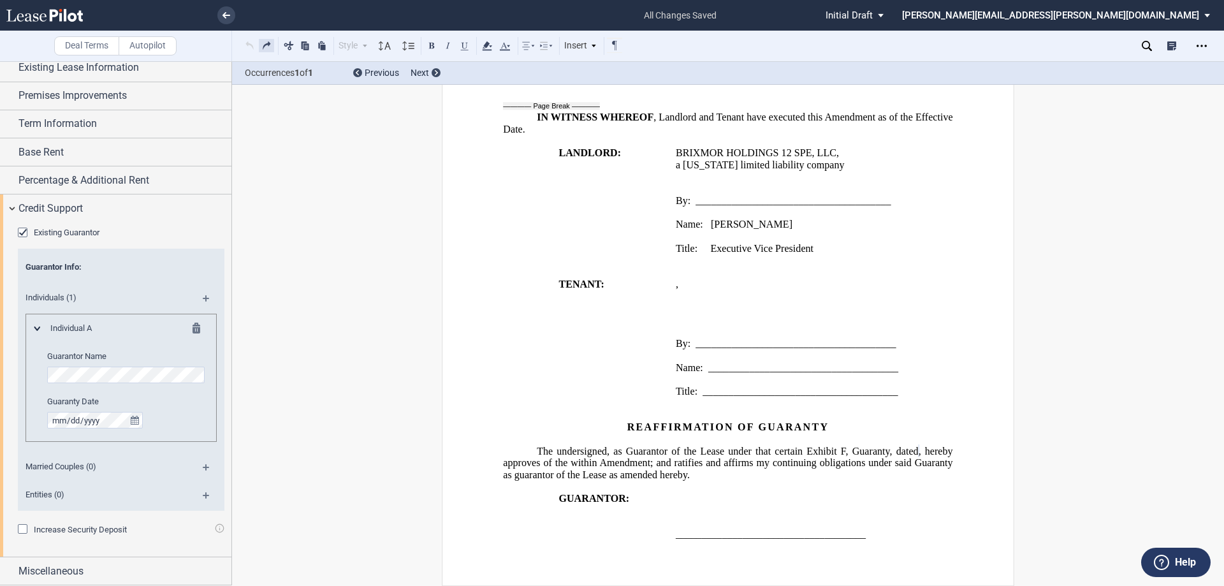
click at [268, 40] on button at bounding box center [266, 45] width 15 height 15
click at [702, 532] on span "_____________________________________" at bounding box center [771, 533] width 190 height 11
drag, startPoint x: 885, startPoint y: 541, endPoint x: 684, endPoint y: 541, distance: 200.8
click at [694, 518] on p at bounding box center [815, 523] width 278 height 12
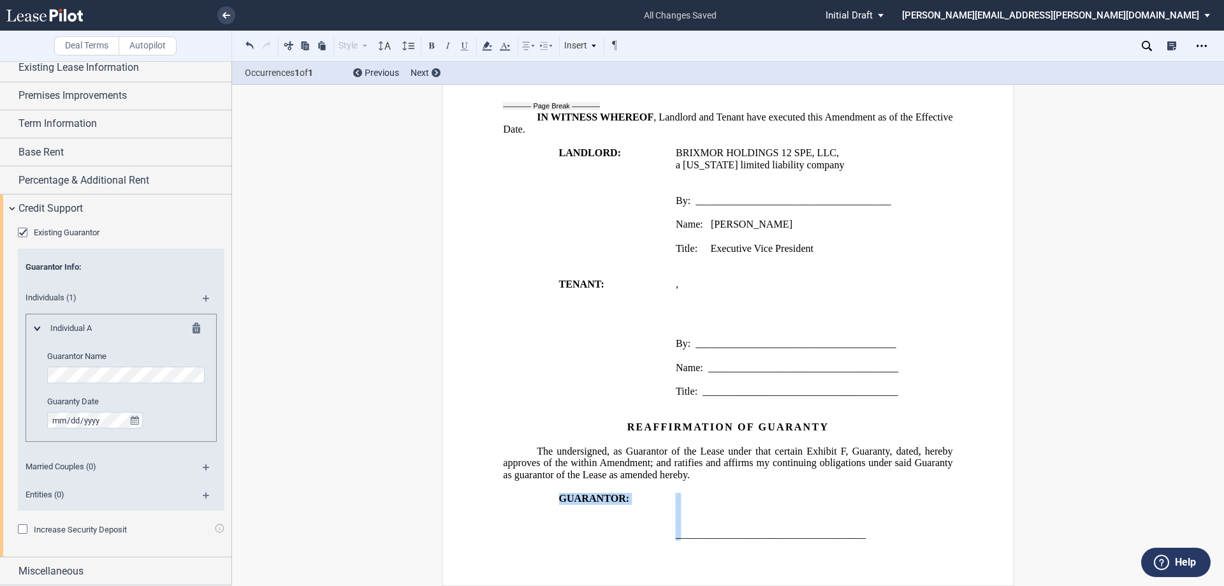
drag, startPoint x: 863, startPoint y: 541, endPoint x: 678, endPoint y: 540, distance: 184.9
click at [746, 532] on p "_" at bounding box center [815, 534] width 278 height 12
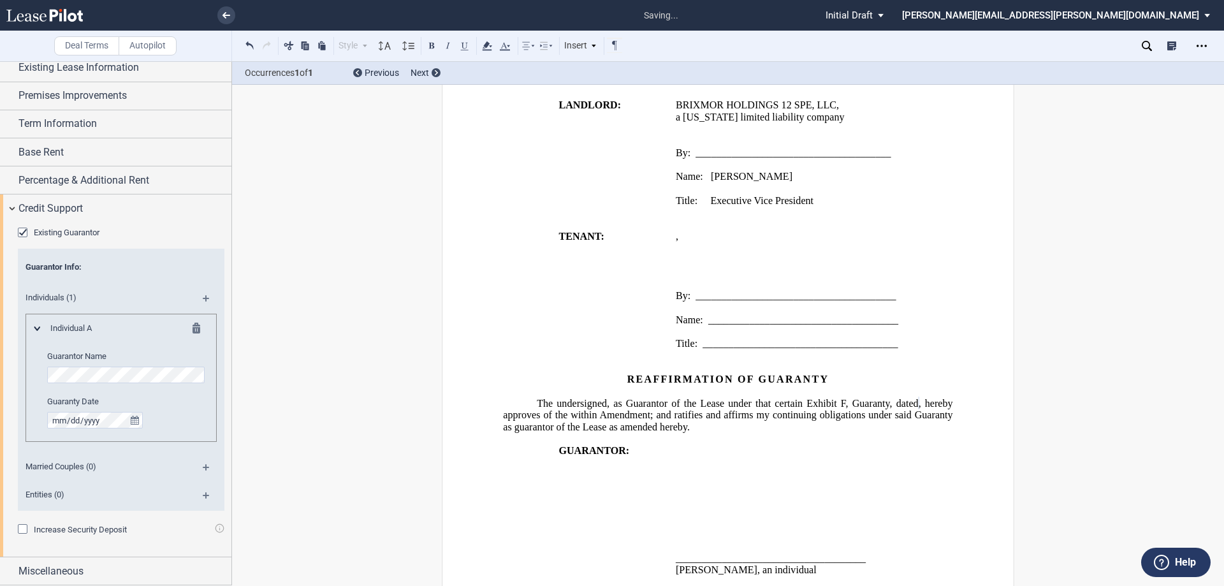
scroll to position [1353, 0]
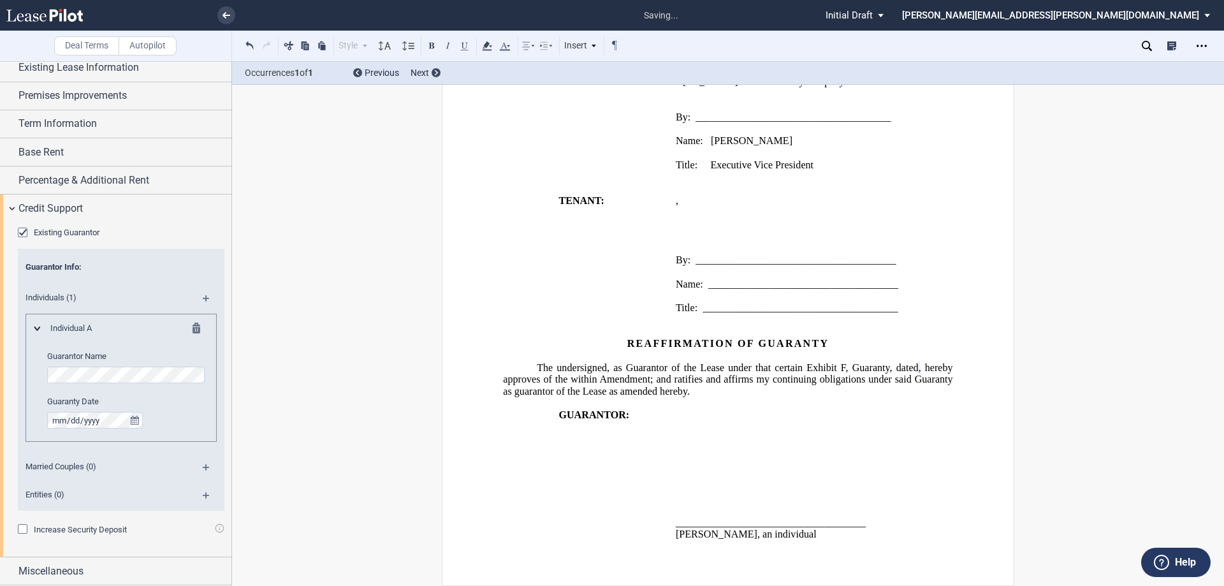
click at [725, 466] on span at bounding box center [840, 462] width 329 height 11
click at [694, 435] on p at bounding box center [815, 439] width 278 height 12
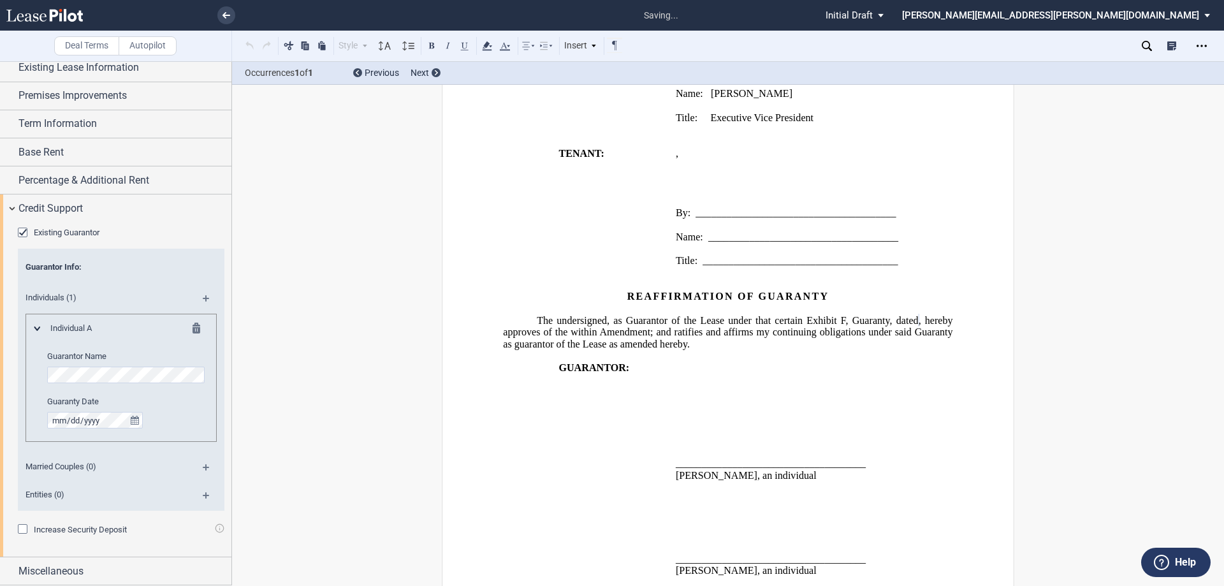
scroll to position [1436, 0]
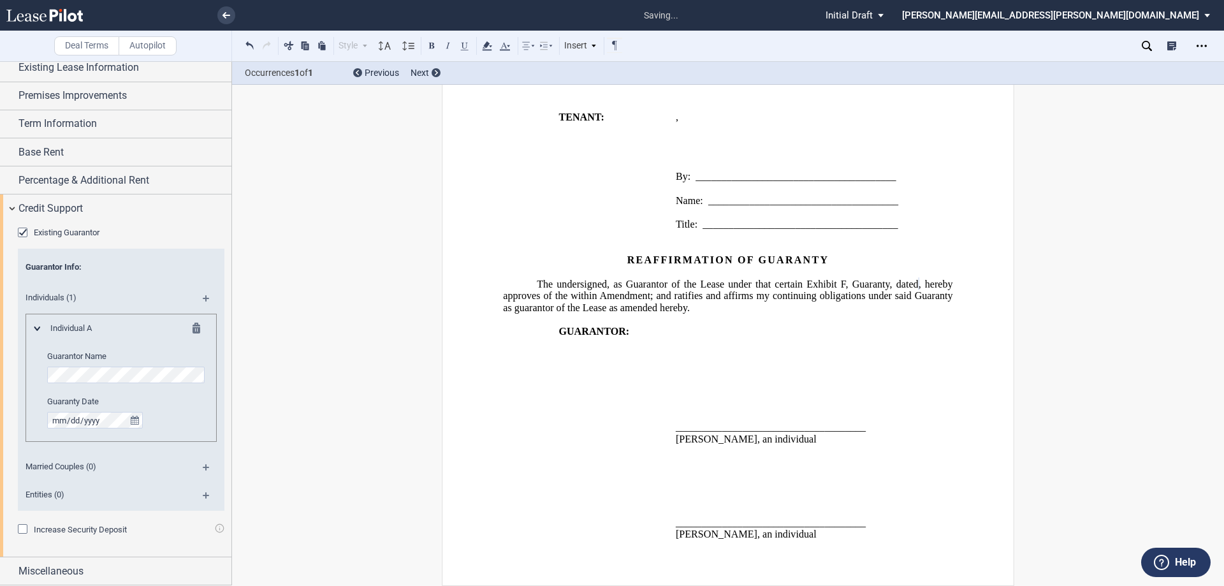
click at [736, 494] on p at bounding box center [815, 499] width 278 height 12
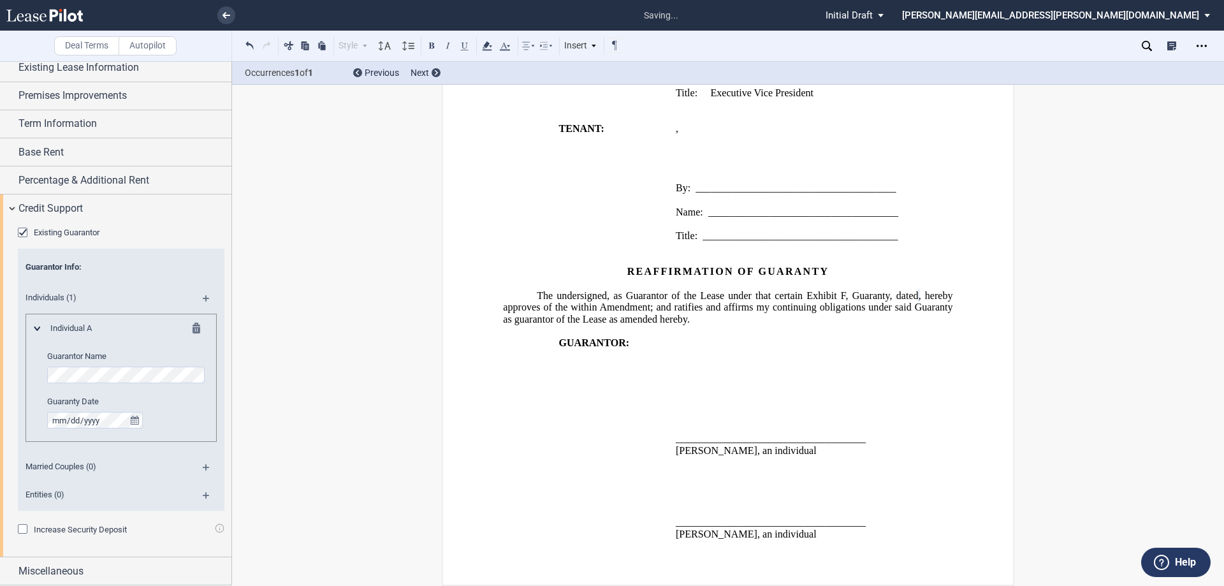
click at [718, 405] on p at bounding box center [815, 403] width 278 height 12
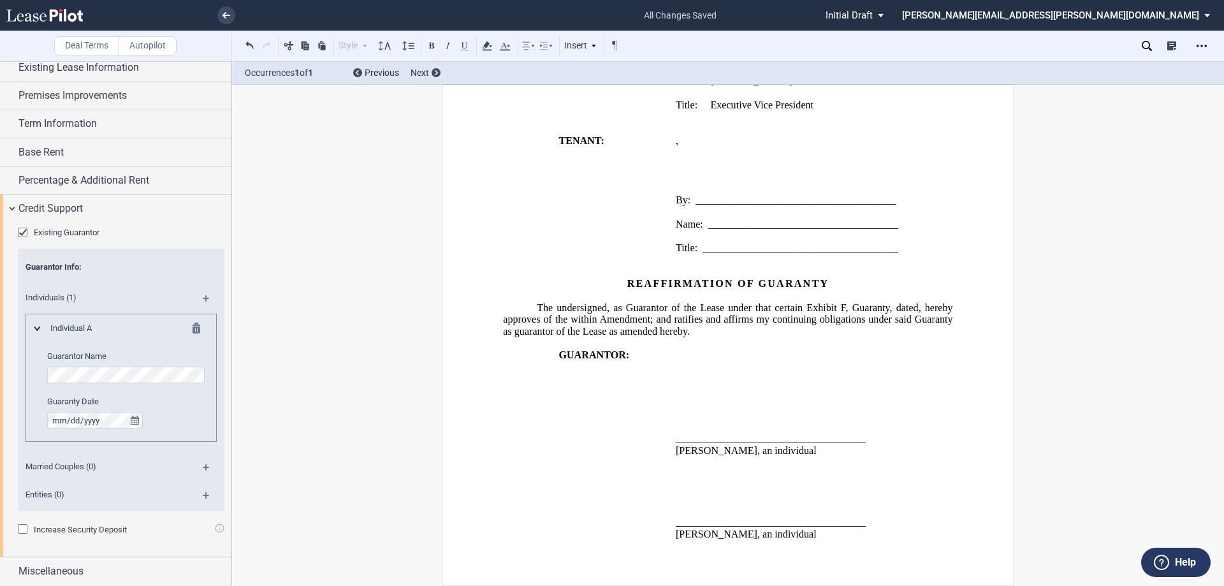
scroll to position [1401, 0]
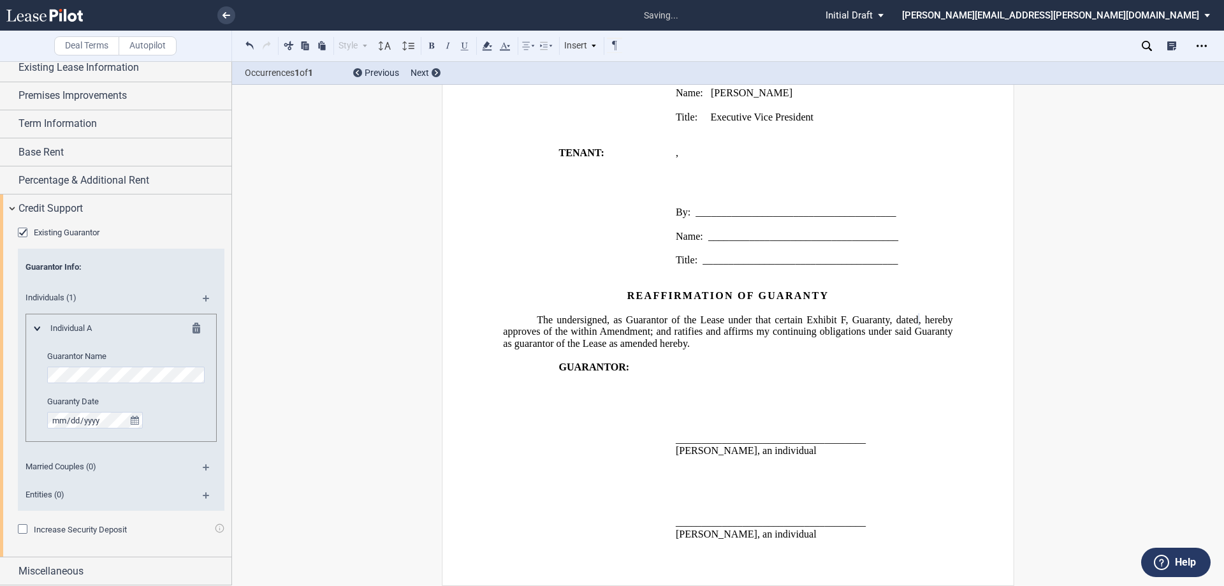
drag, startPoint x: 675, startPoint y: 533, endPoint x: 785, endPoint y: 534, distance: 109.7
click at [785, 534] on span "[PERSON_NAME] , an individual" at bounding box center [746, 533] width 141 height 11
click at [711, 446] on span "[PERSON_NAME]" at bounding box center [717, 450] width 82 height 11
drag, startPoint x: 782, startPoint y: 449, endPoint x: 673, endPoint y: 451, distance: 109.0
click at [676, 451] on span "[PERSON_NAME]" at bounding box center [717, 450] width 82 height 11
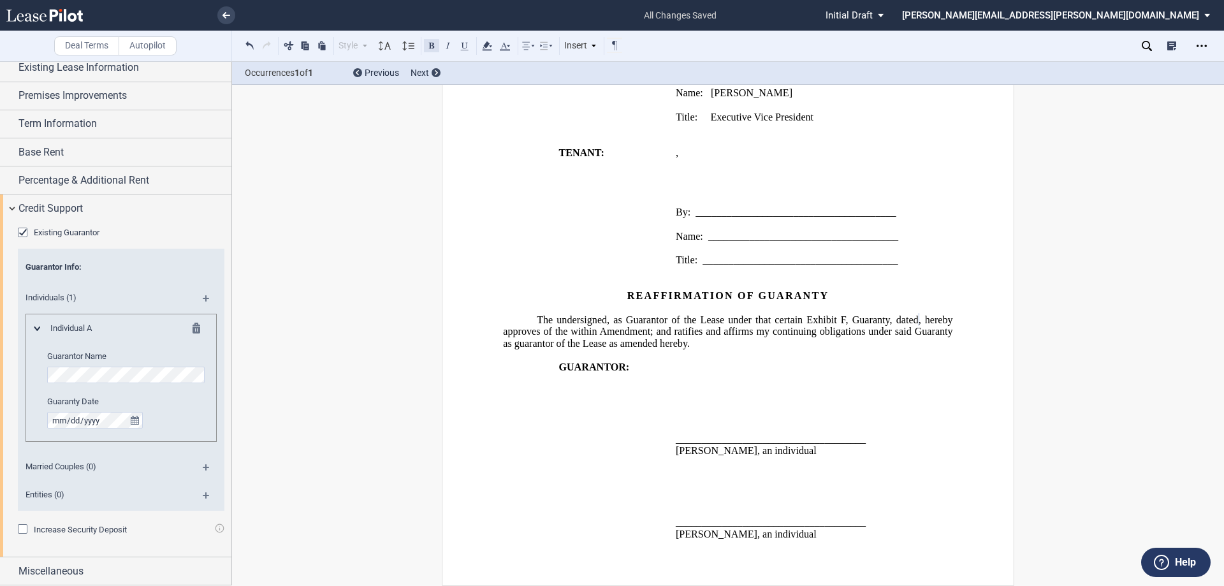
click at [433, 43] on button at bounding box center [431, 45] width 15 height 15
drag, startPoint x: 673, startPoint y: 535, endPoint x: 778, endPoint y: 531, distance: 105.9
click at [778, 531] on span "[PERSON_NAME] , an individual" at bounding box center [746, 533] width 141 height 11
click at [430, 45] on button at bounding box center [431, 45] width 15 height 15
click at [796, 452] on span ", an individual" at bounding box center [789, 450] width 59 height 11
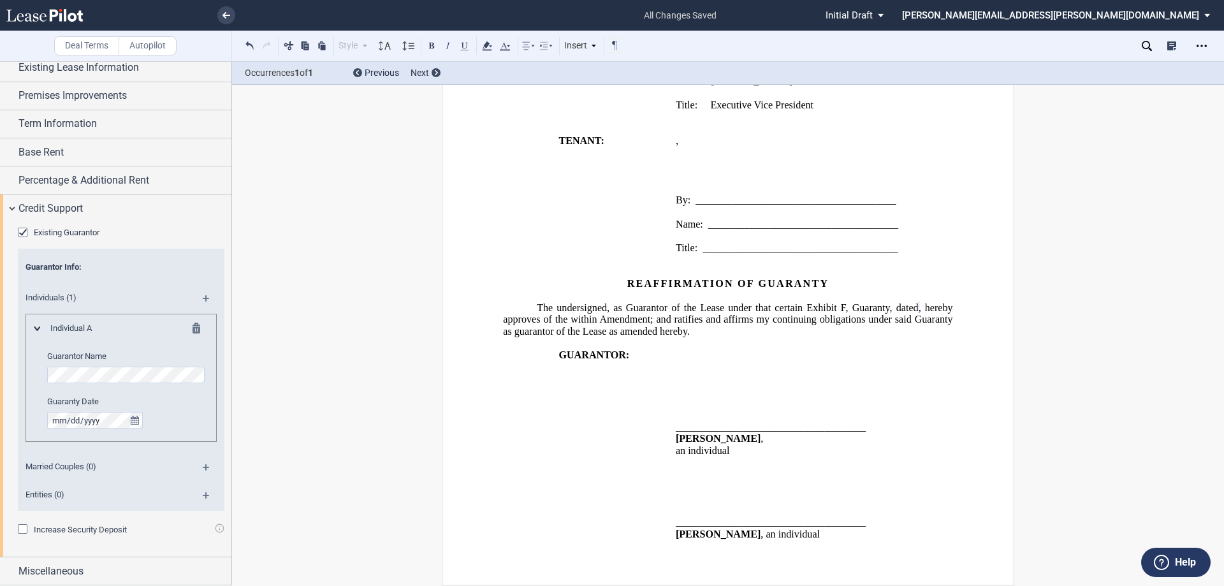
click at [748, 457] on p "﻿ an individual" at bounding box center [815, 451] width 278 height 12
click at [703, 349] on p at bounding box center [727, 343] width 449 height 12
drag, startPoint x: 674, startPoint y: 449, endPoint x: 788, endPoint y: 450, distance: 113.5
click at [760, 444] on span "[PERSON_NAME]" at bounding box center [718, 438] width 85 height 11
click at [662, 361] on p "GUARANTOR:" at bounding box center [611, 355] width 107 height 12
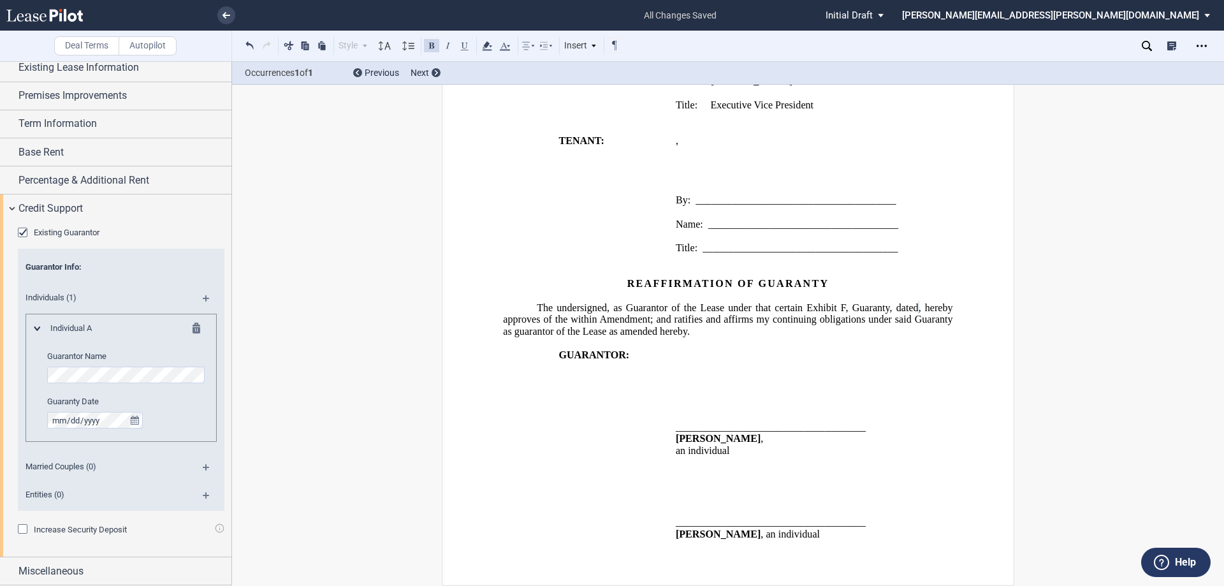
click at [676, 361] on span at bounding box center [677, 354] width 3 height 11
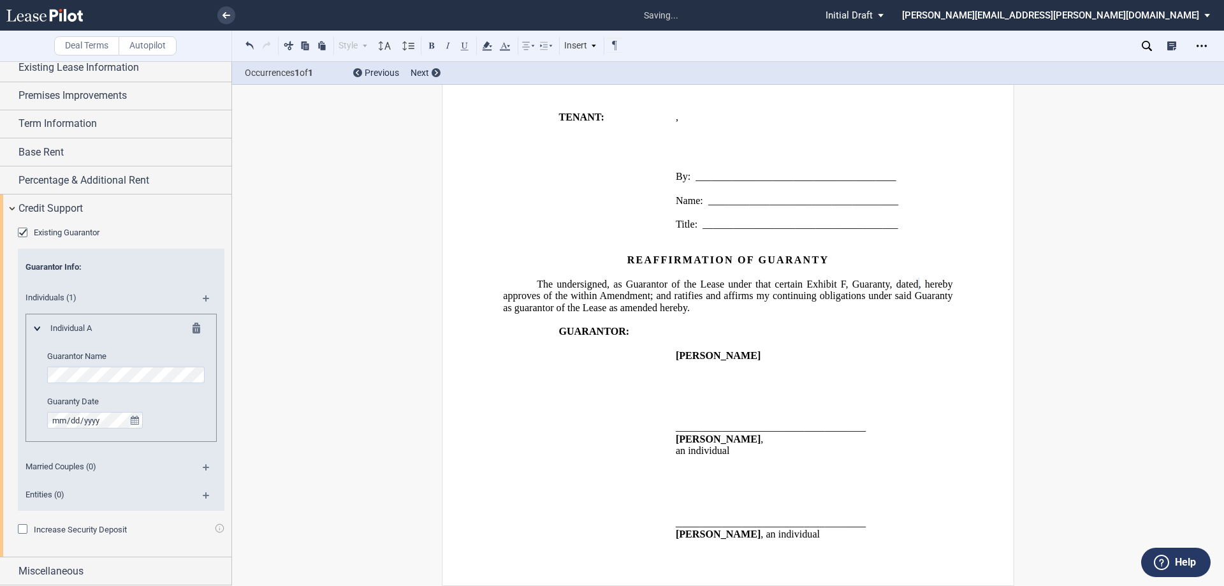
click at [676, 361] on span "[PERSON_NAME]" at bounding box center [718, 355] width 85 height 11
click at [57, 207] on span "Credit Support" at bounding box center [50, 208] width 64 height 15
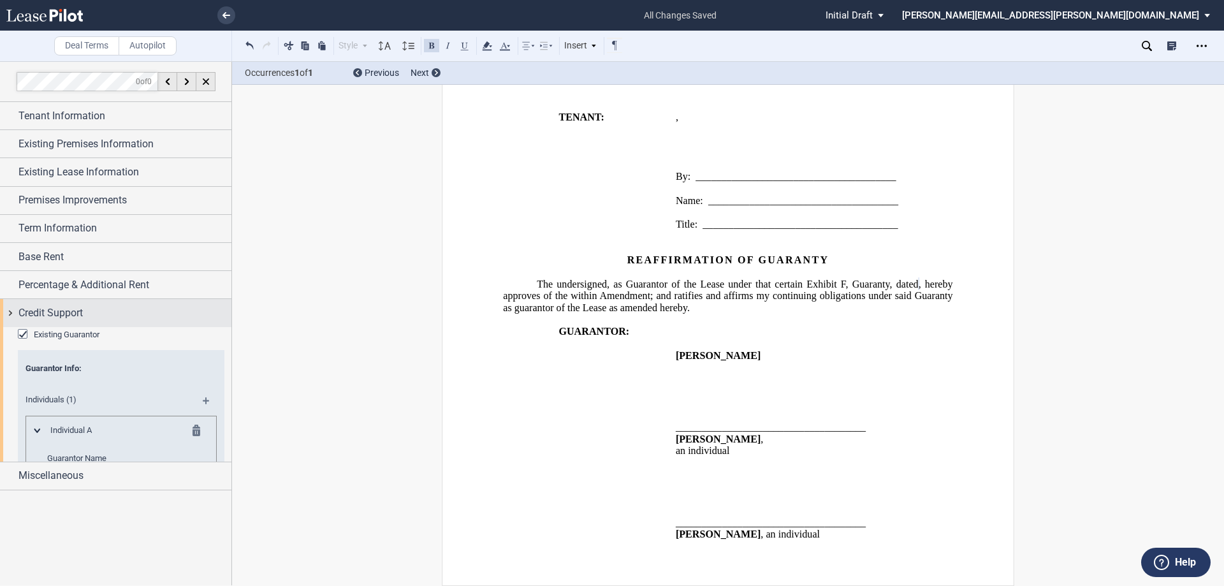
scroll to position [0, 0]
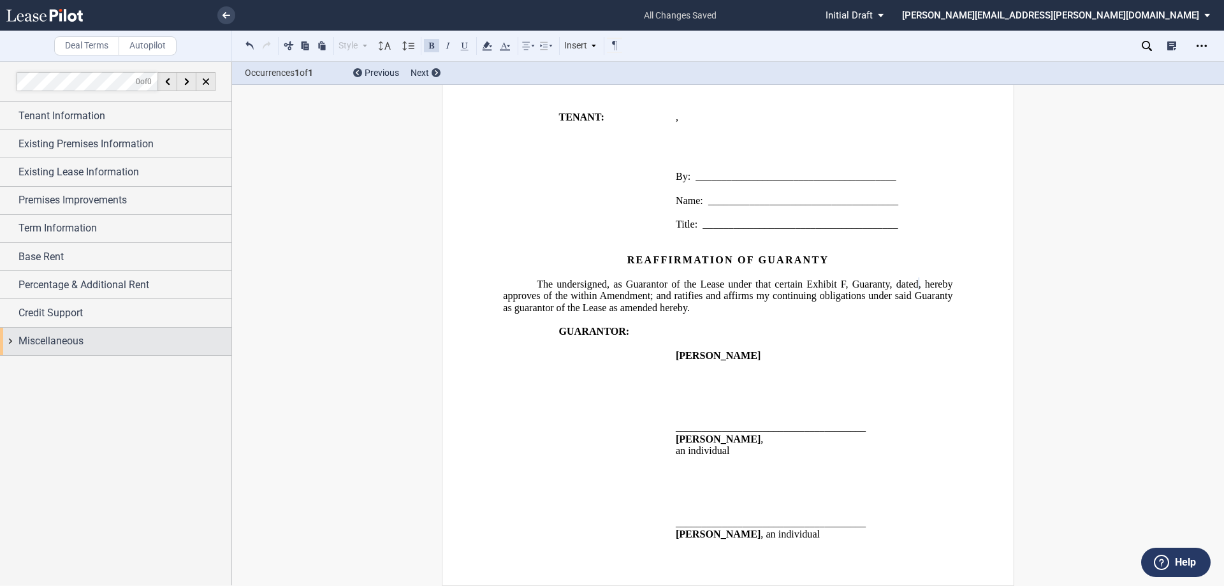
click at [32, 340] on span "Miscellaneous" at bounding box center [50, 340] width 65 height 15
click at [1197, 45] on icon "Open Lease options menu" at bounding box center [1202, 46] width 10 height 10
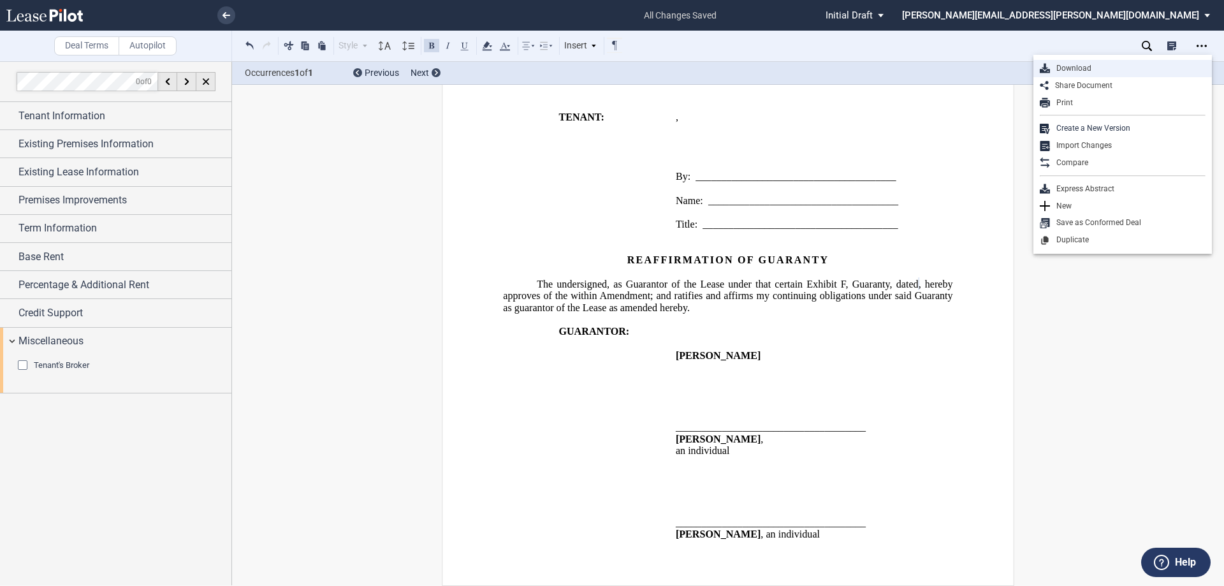
click at [1072, 64] on div "Download" at bounding box center [1128, 68] width 156 height 11
